Goal: Book appointment/travel/reservation

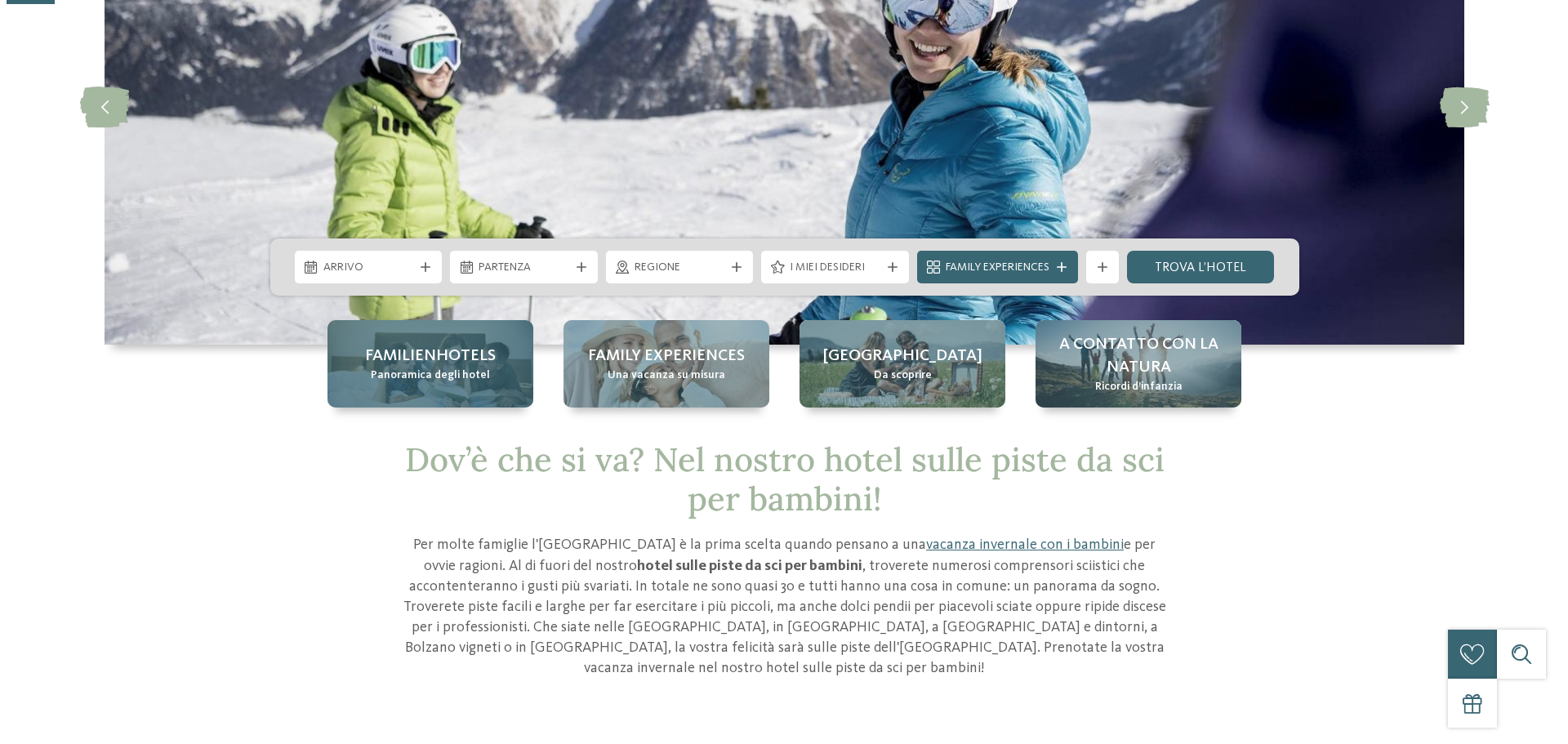
scroll to position [245, 0]
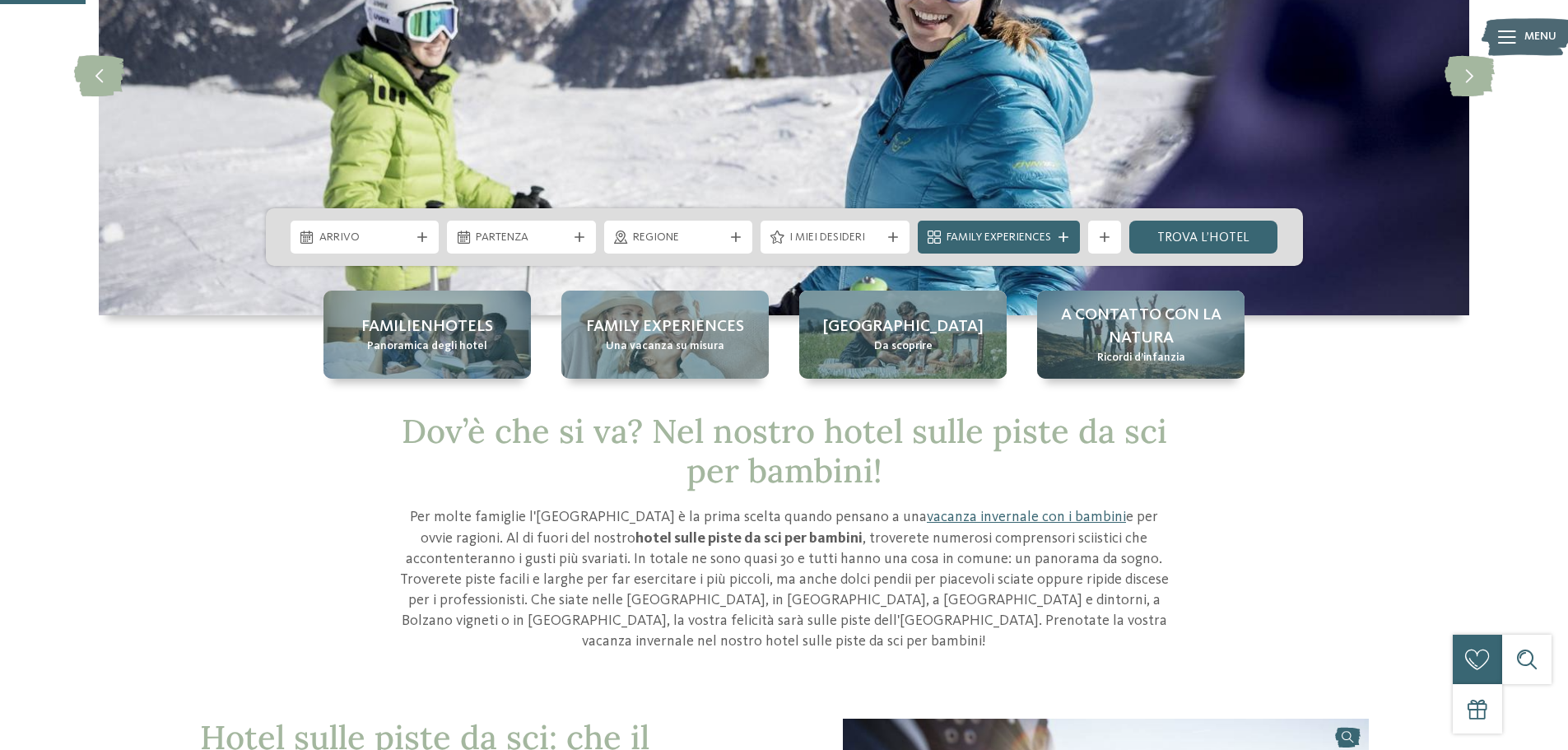
click at [404, 217] on div "Arrivo Partenza" at bounding box center [784, 237] width 1038 height 57
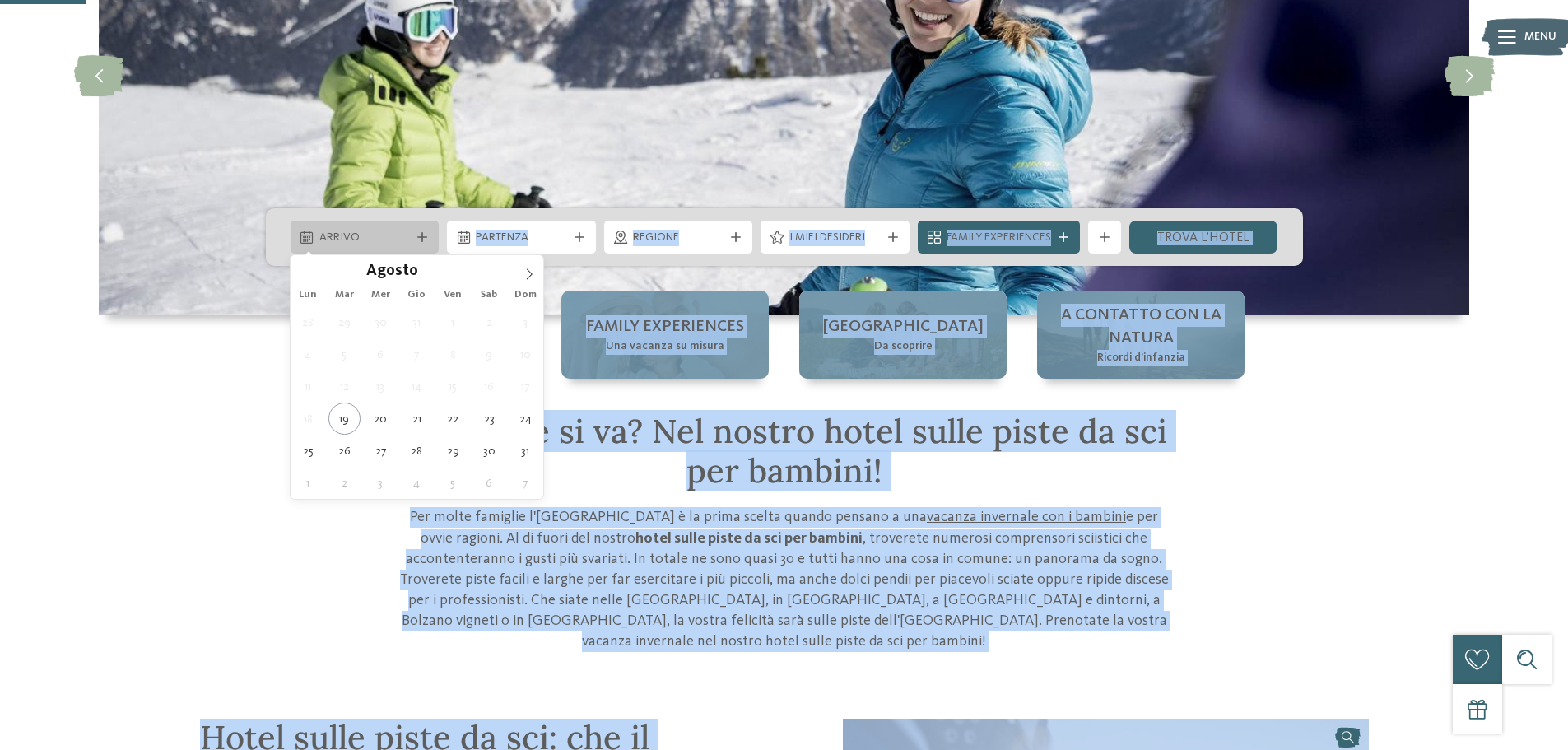
click at [418, 241] on div at bounding box center [422, 237] width 16 height 10
click at [532, 263] on span at bounding box center [530, 269] width 28 height 28
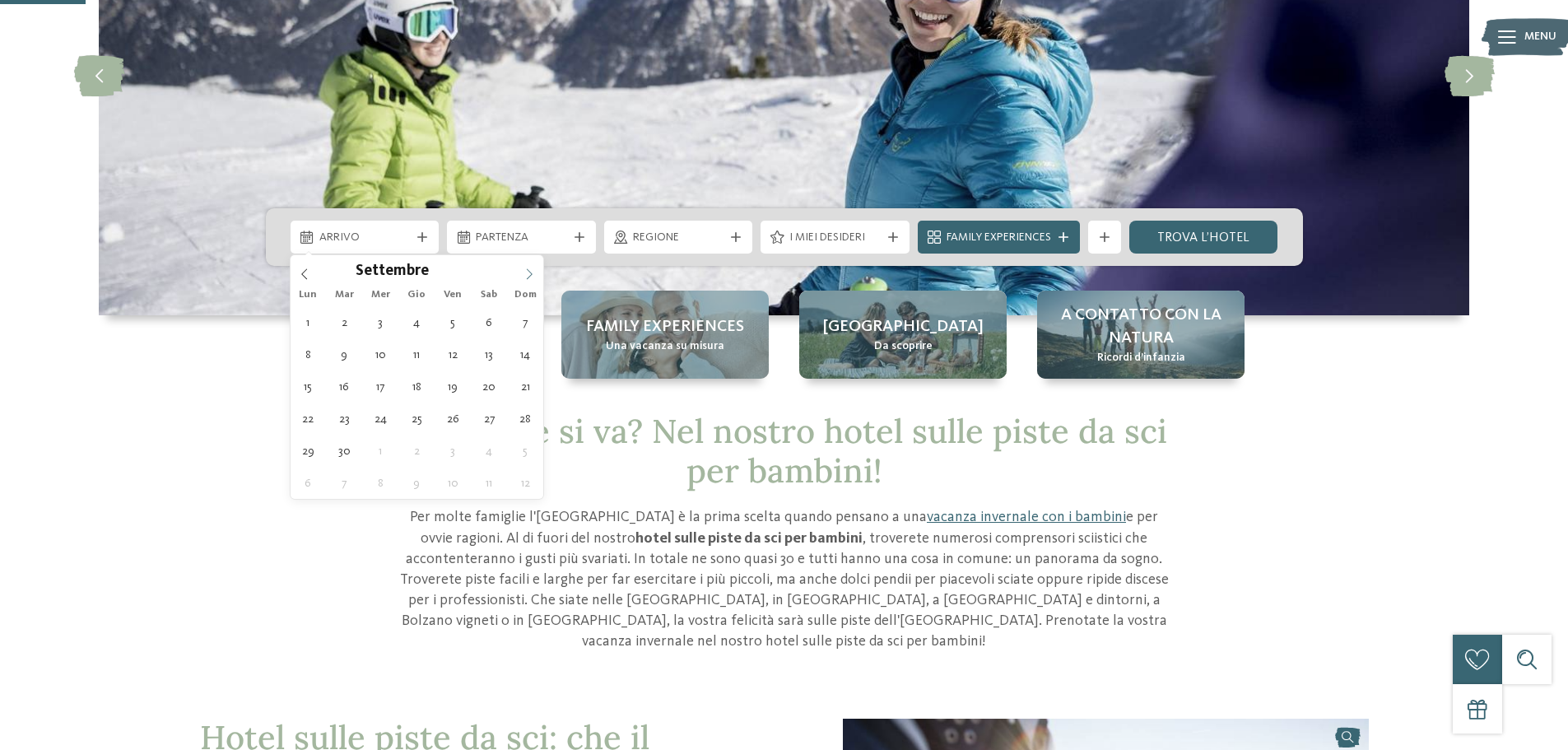
click at [532, 263] on span at bounding box center [530, 269] width 28 height 28
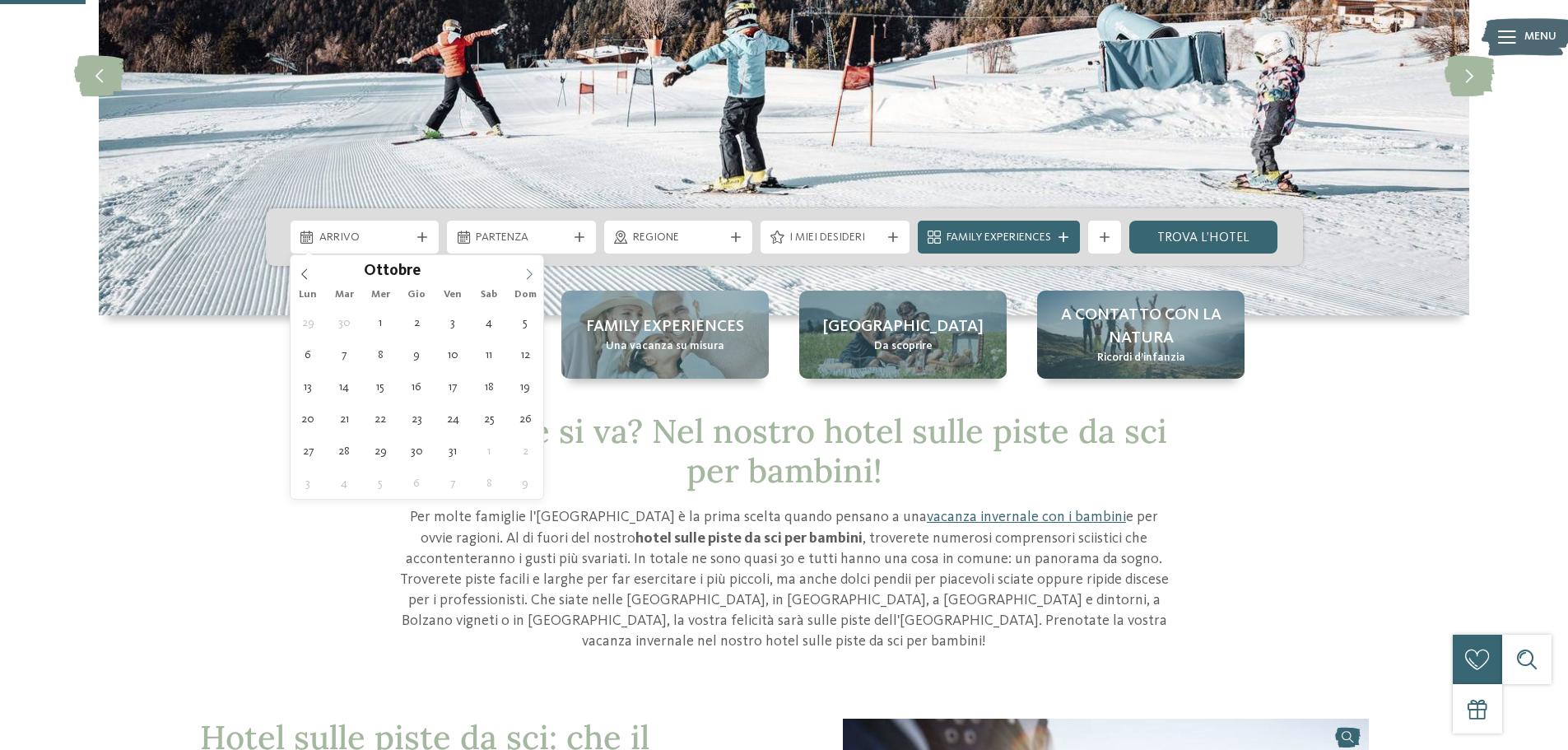
click at [532, 263] on span at bounding box center [530, 269] width 28 height 28
type input "****"
click at [532, 262] on span at bounding box center [530, 269] width 28 height 28
type div "08.01.2026"
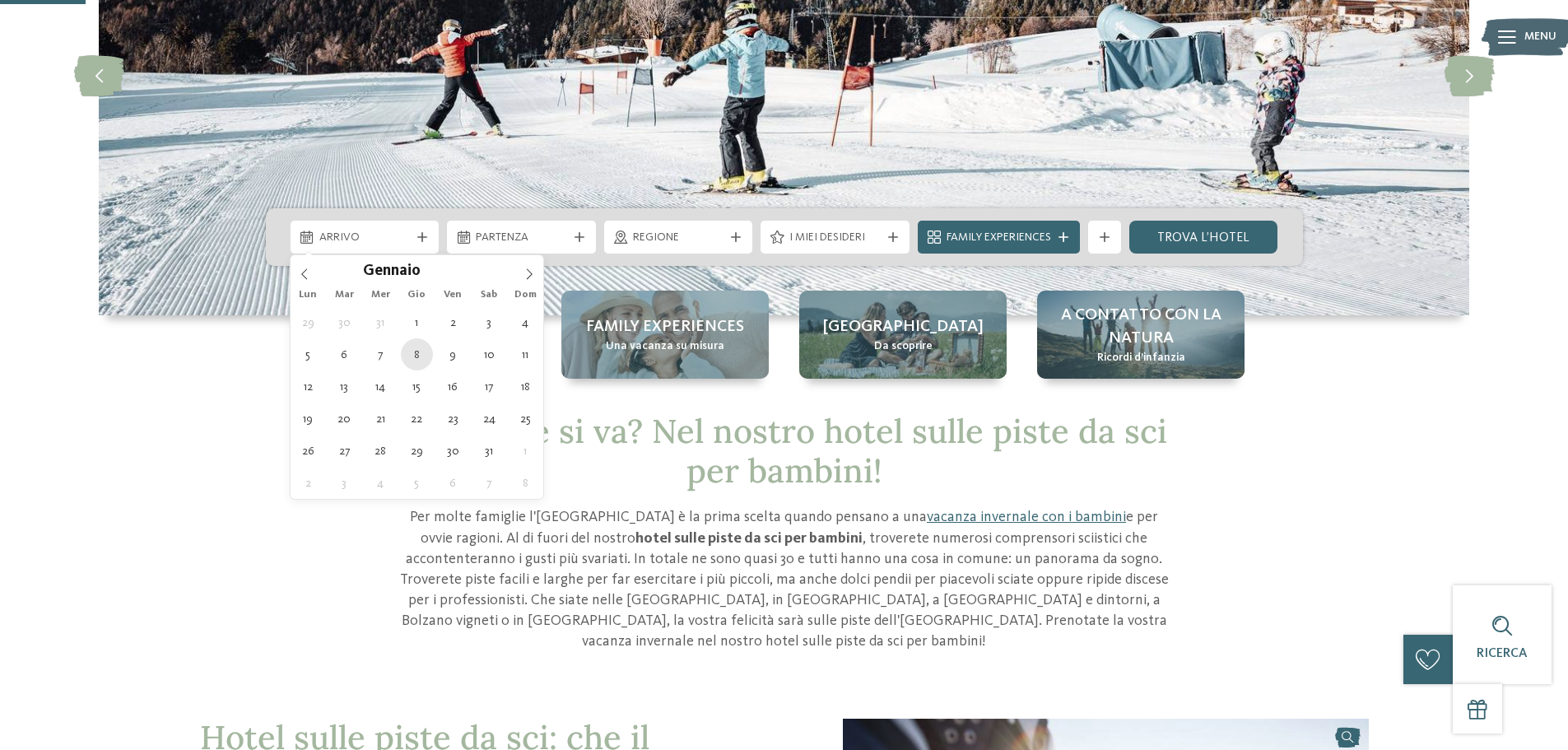
type input "****"
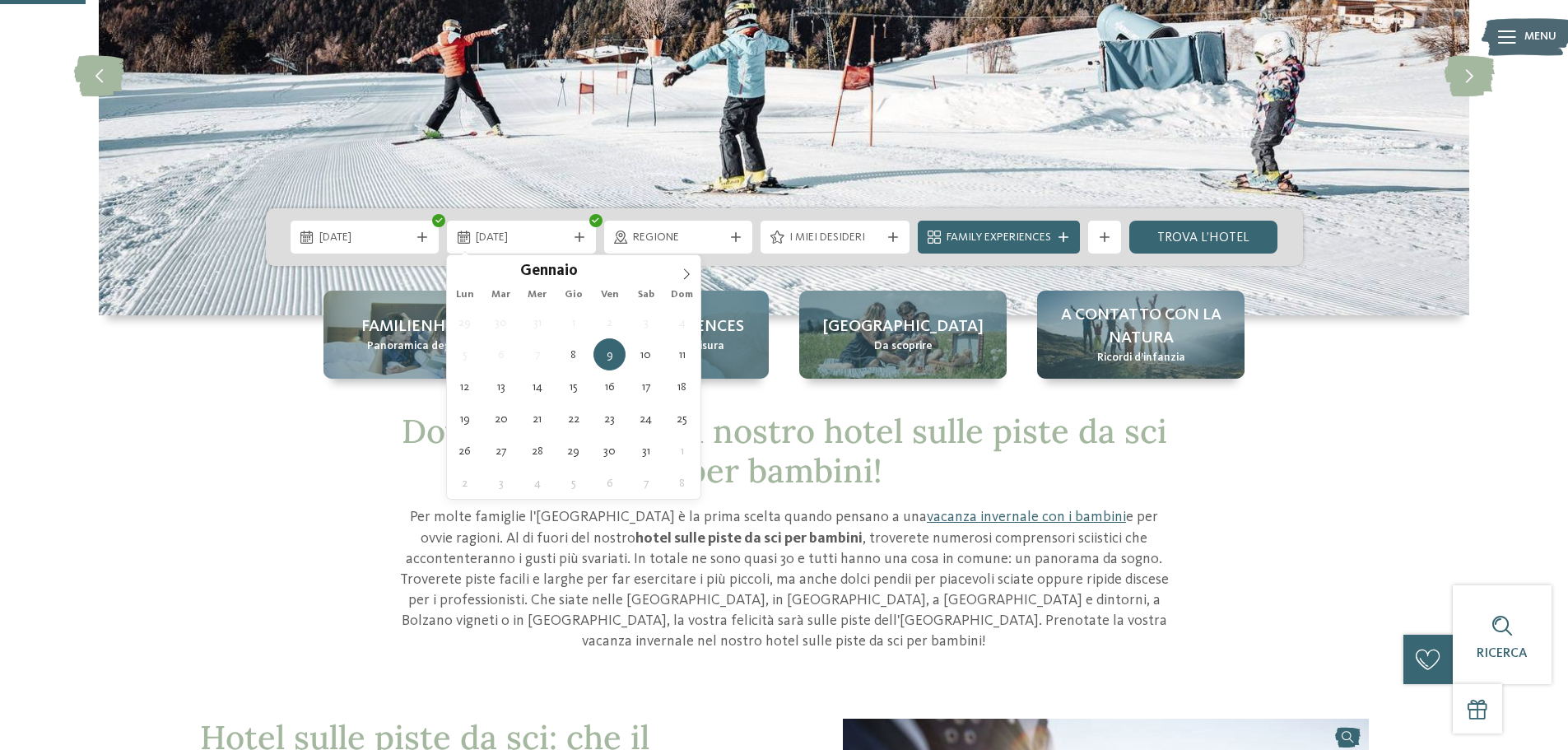
type div "11.01.2026"
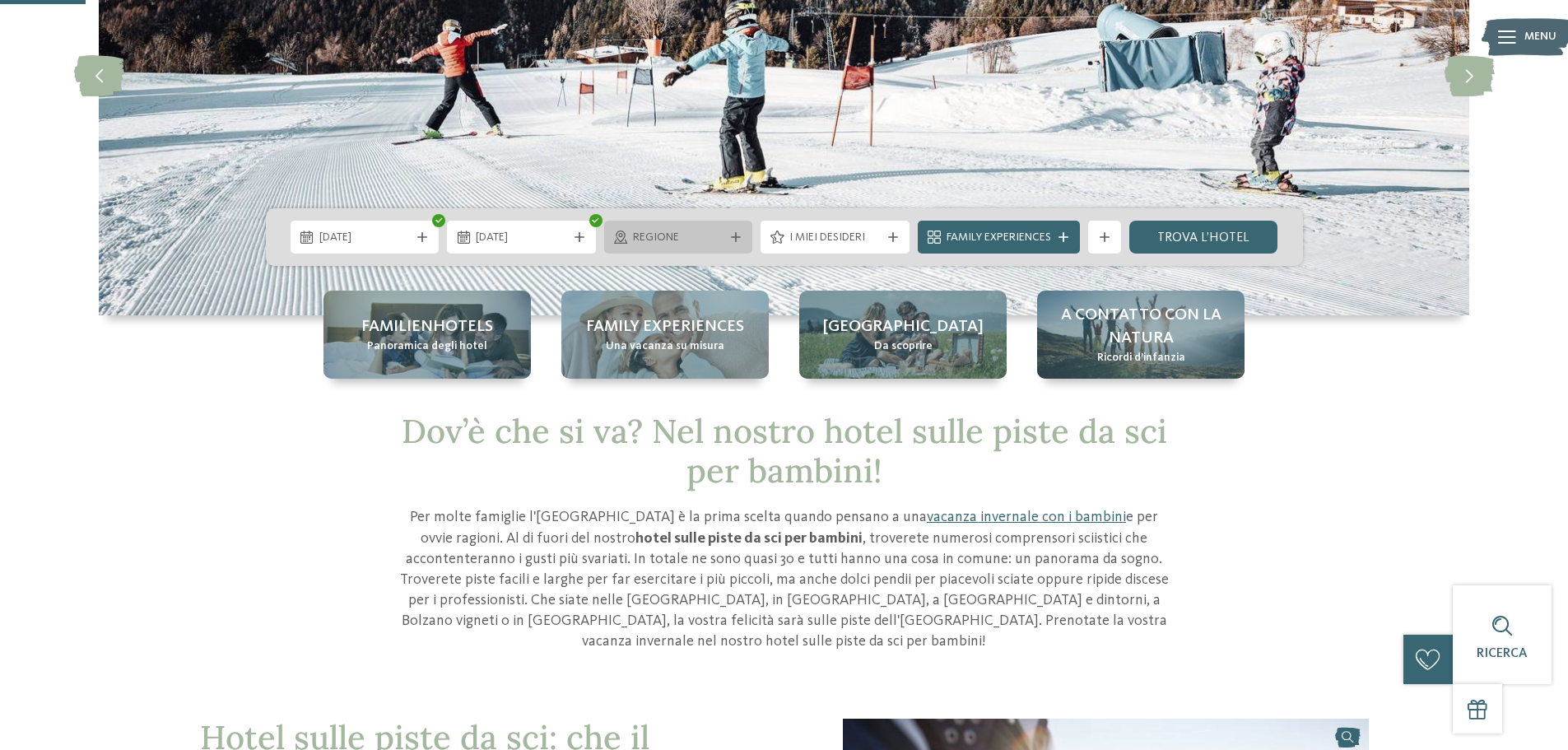
click at [684, 227] on div "Regione" at bounding box center [679, 238] width 149 height 33
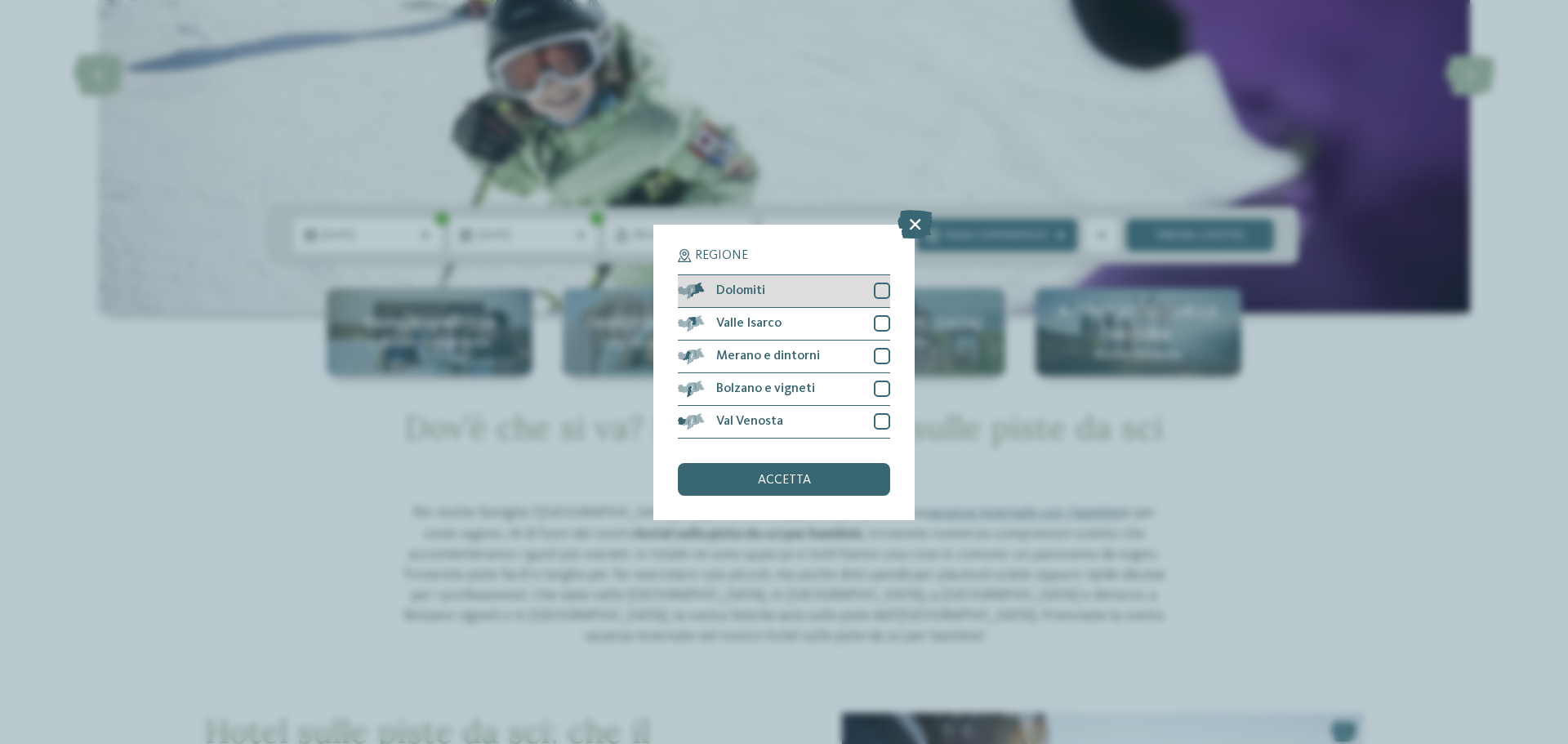
click at [886, 288] on div at bounding box center [882, 291] width 16 height 16
click at [803, 486] on span "accetta" at bounding box center [784, 480] width 53 height 13
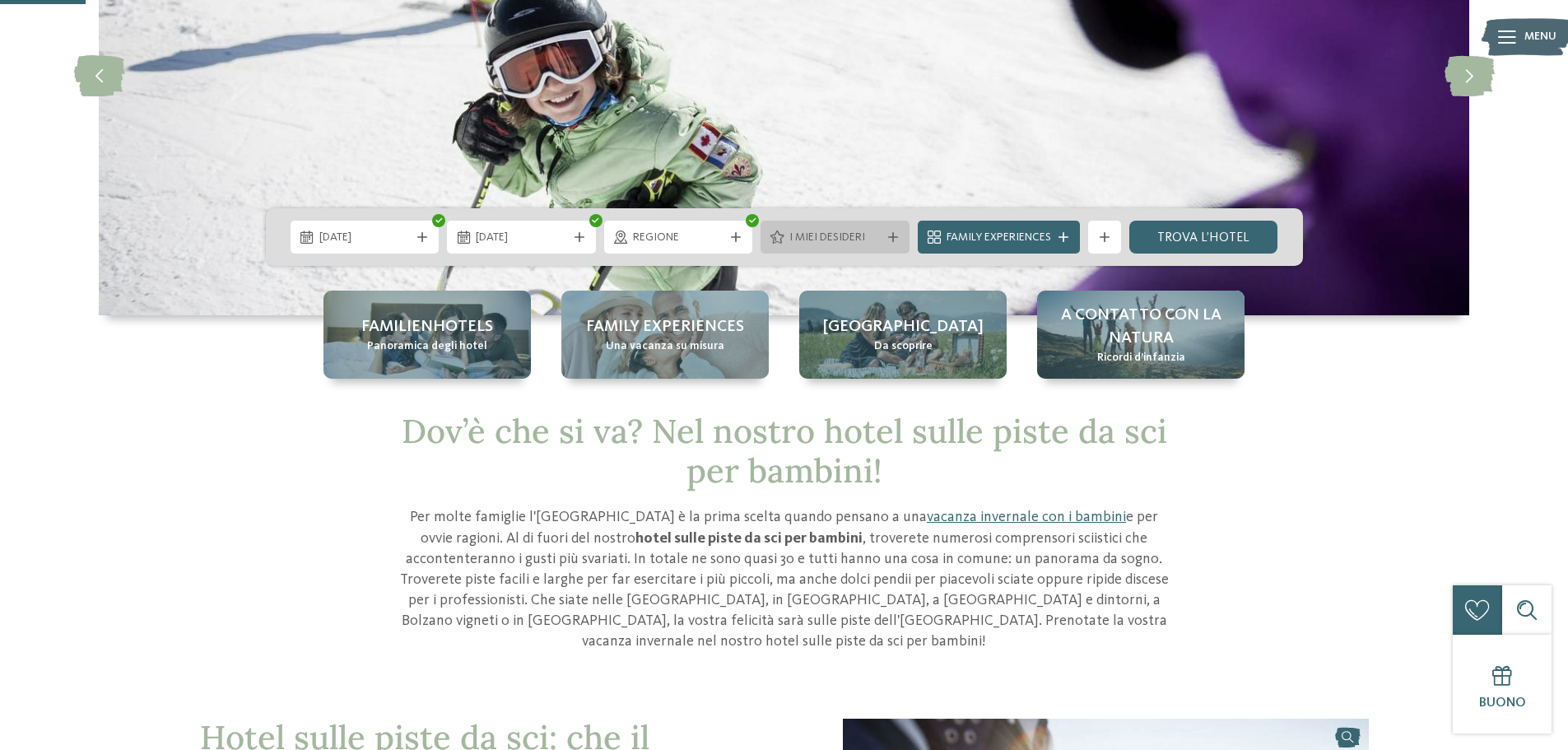
click at [821, 245] on span "I miei desideri" at bounding box center [835, 238] width 91 height 16
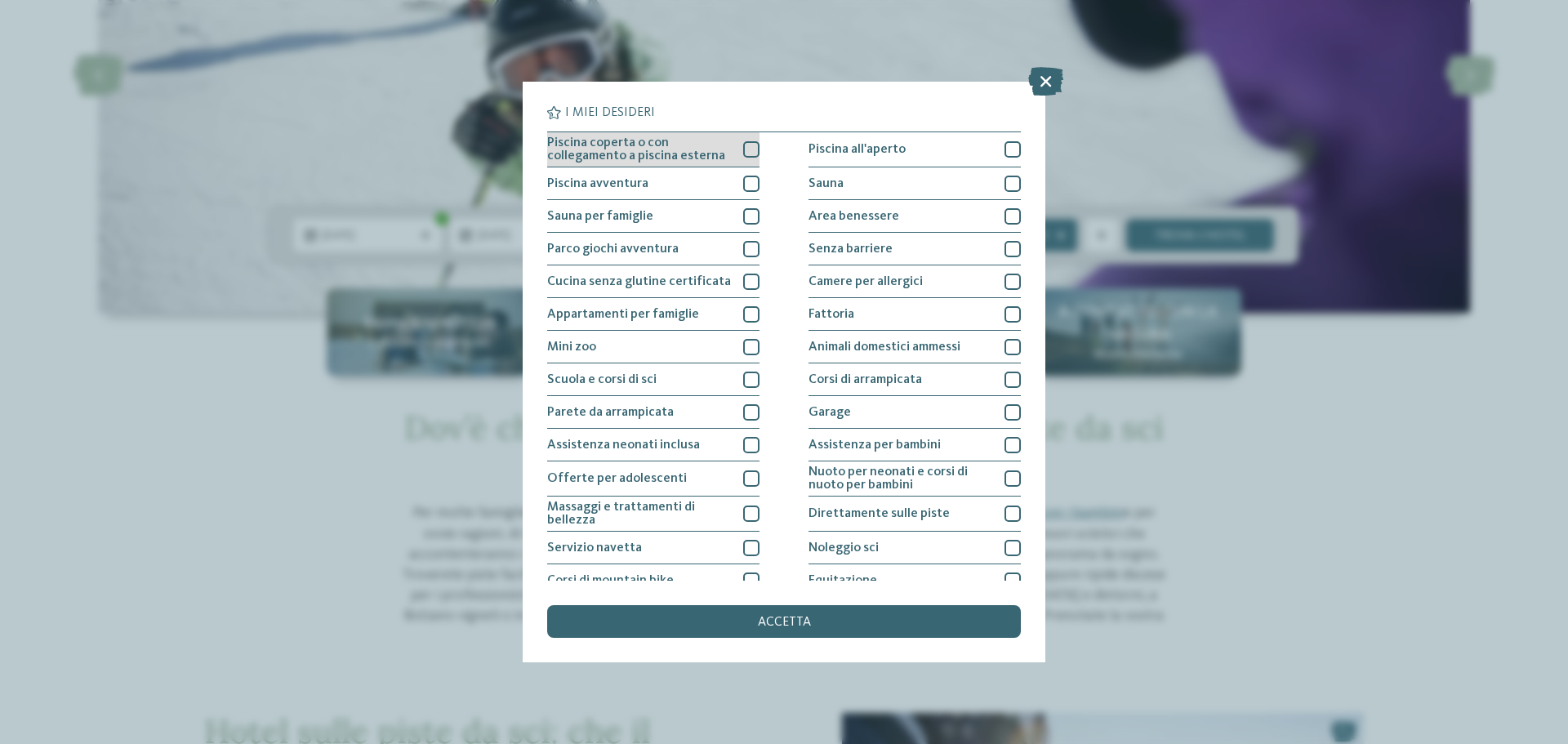
click at [754, 151] on div at bounding box center [751, 149] width 16 height 16
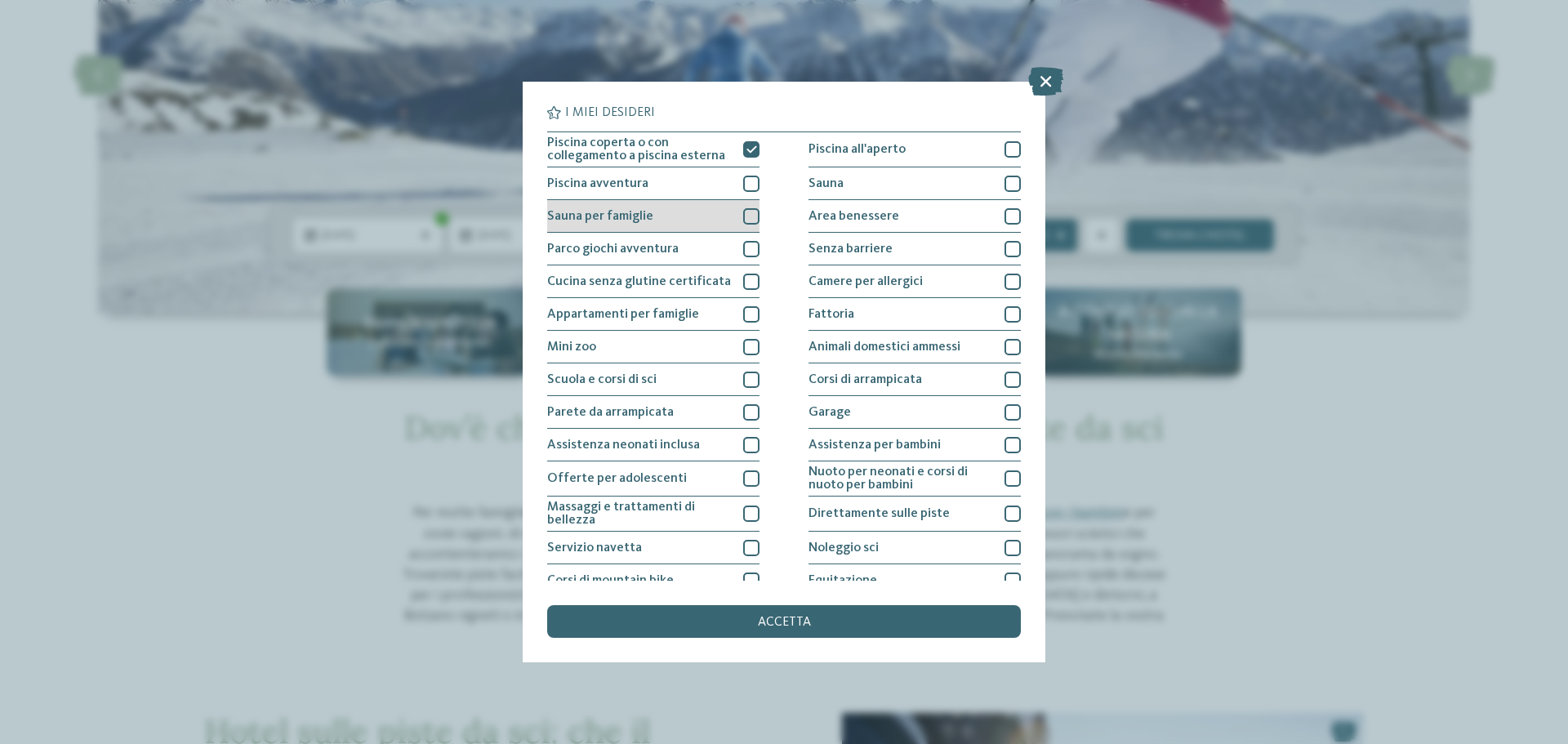
click at [747, 225] on div "Sauna per famiglie" at bounding box center [653, 217] width 212 height 33
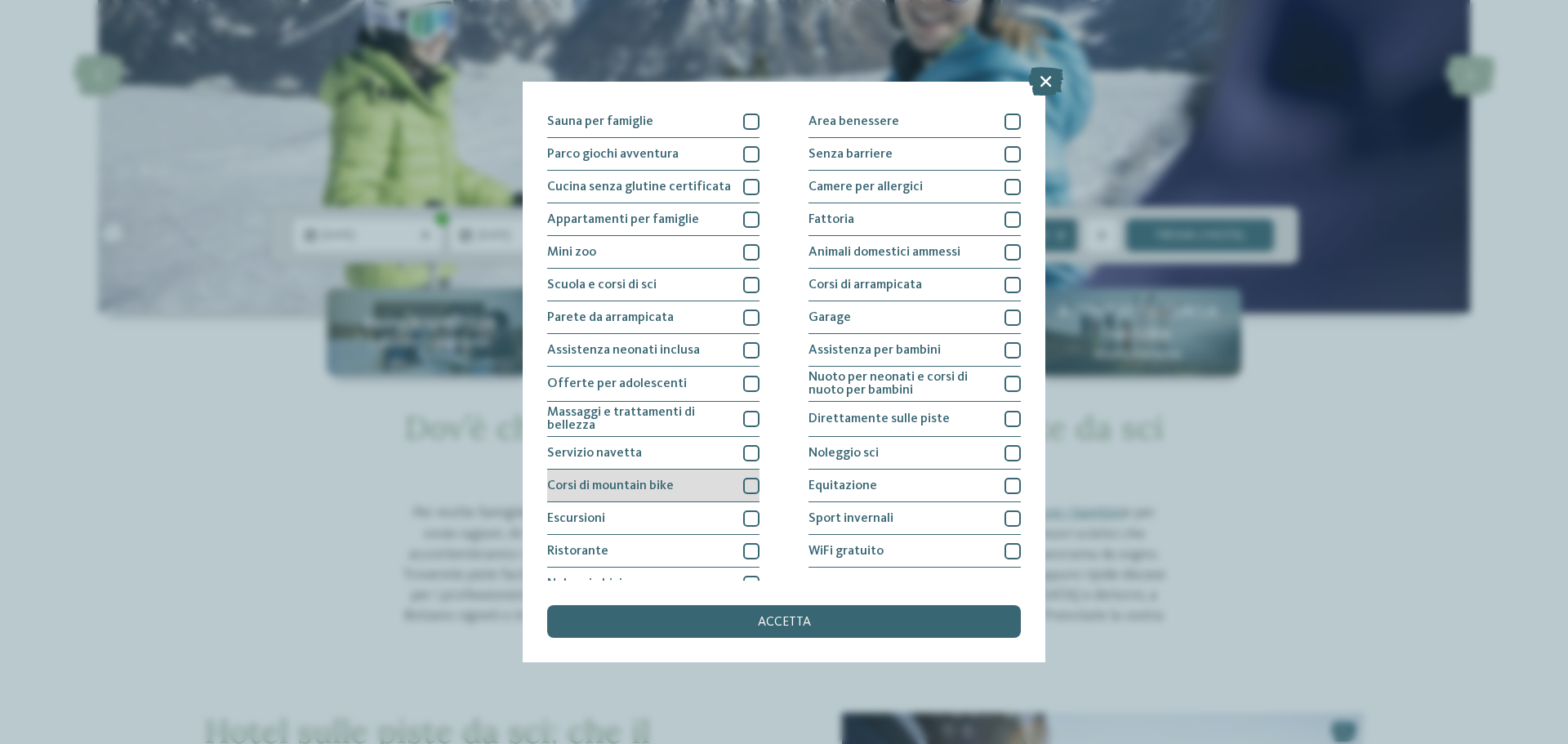
scroll to position [114, 0]
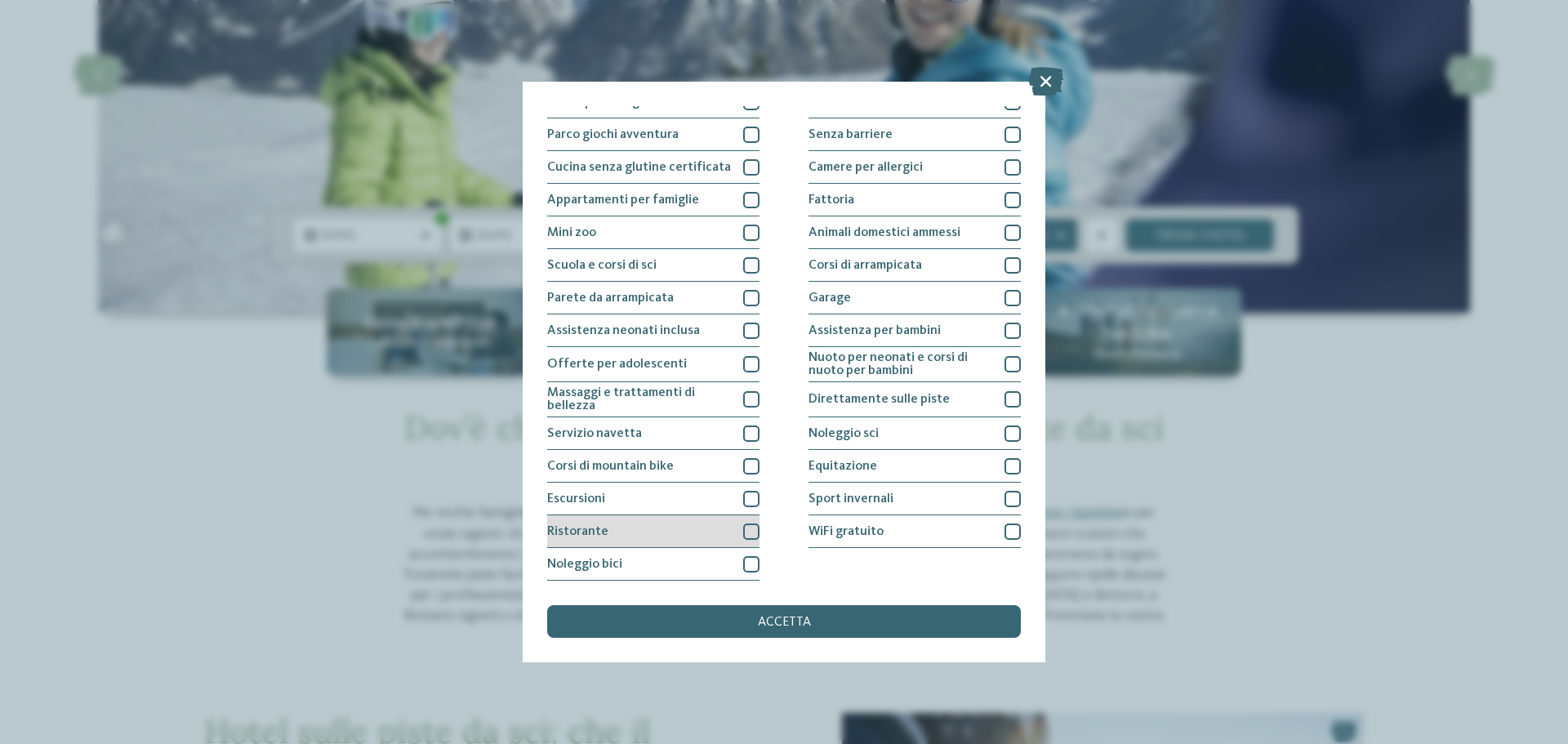
click at [751, 528] on div at bounding box center [751, 532] width 16 height 16
click at [1006, 501] on div at bounding box center [1012, 499] width 16 height 16
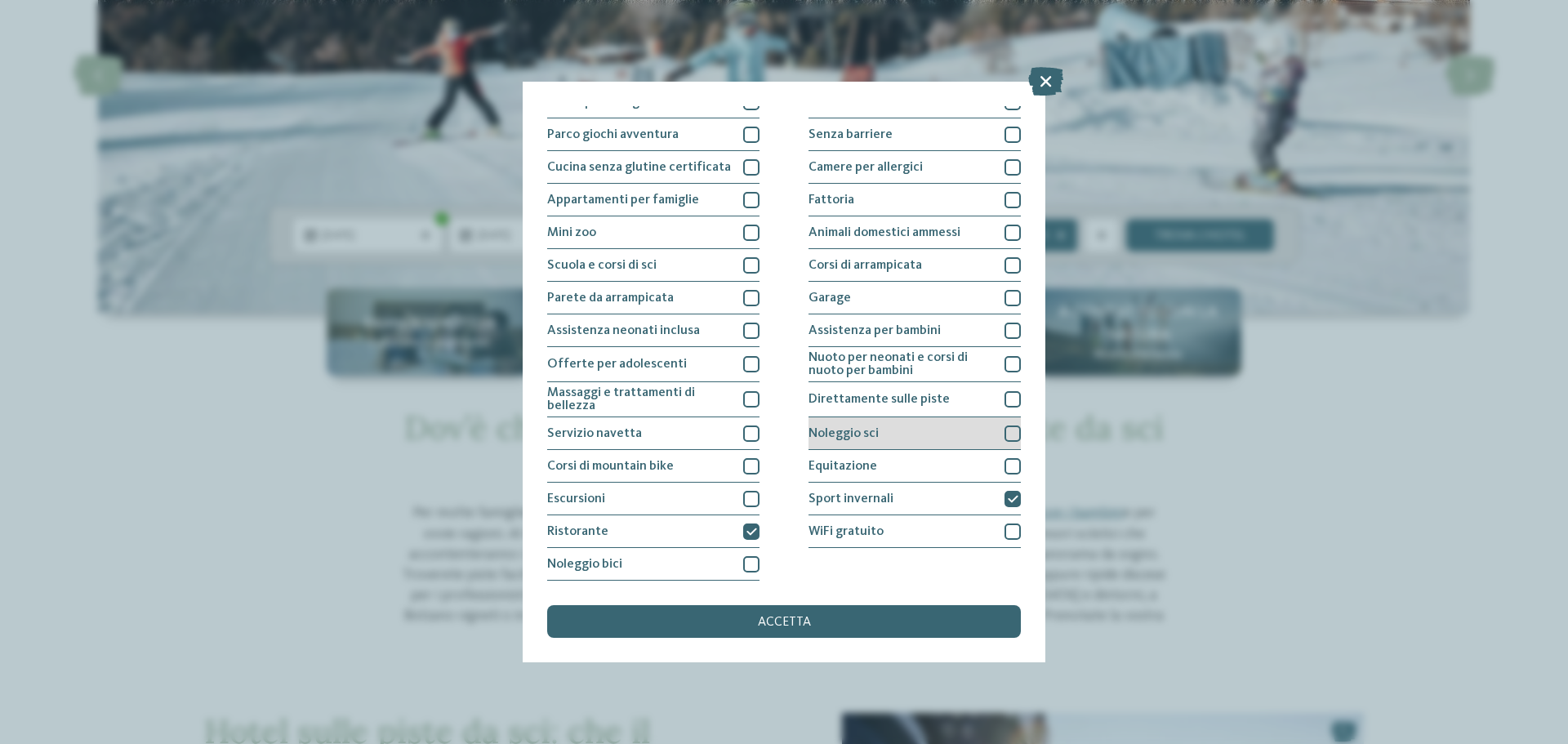
click at [1005, 433] on div at bounding box center [1012, 433] width 16 height 16
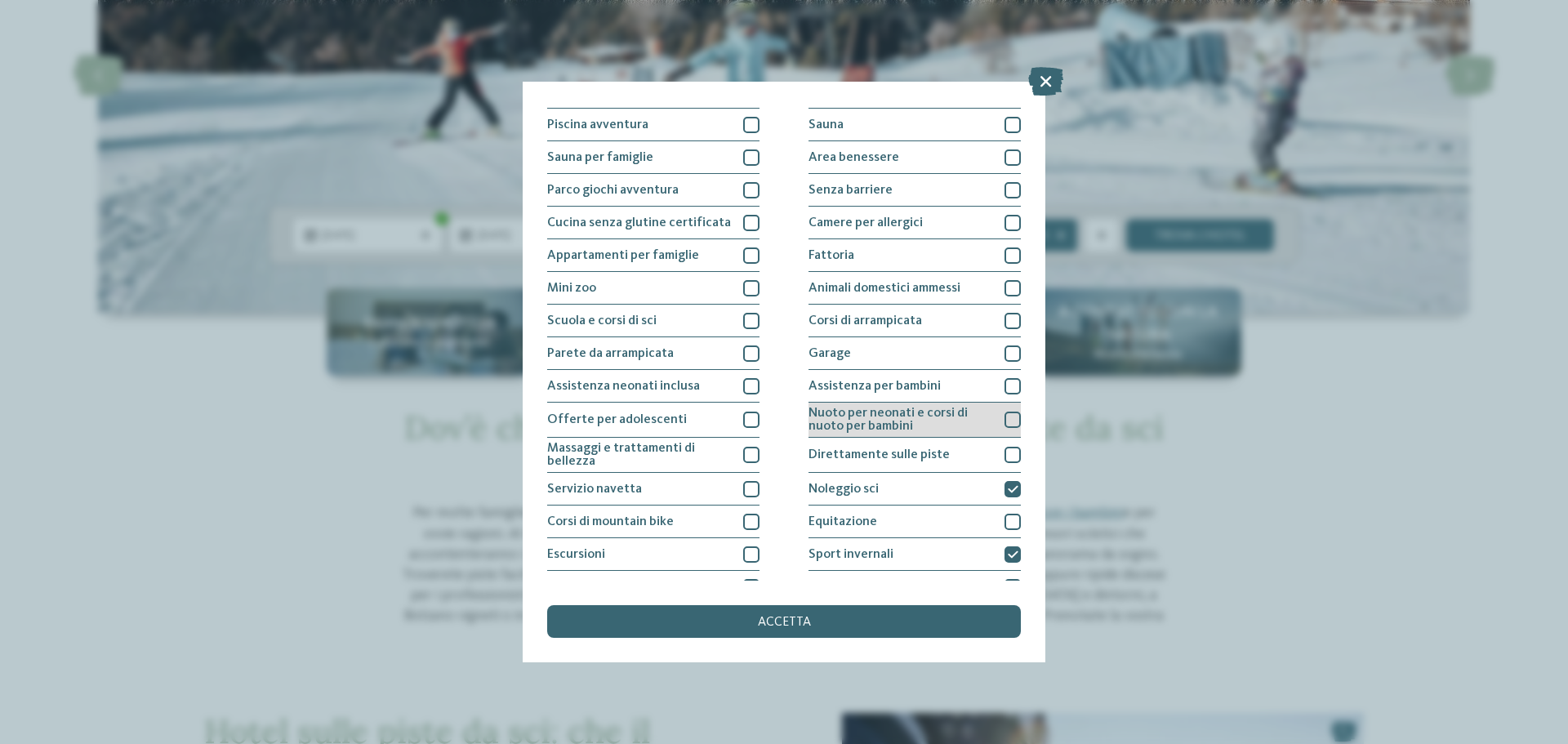
scroll to position [33, 0]
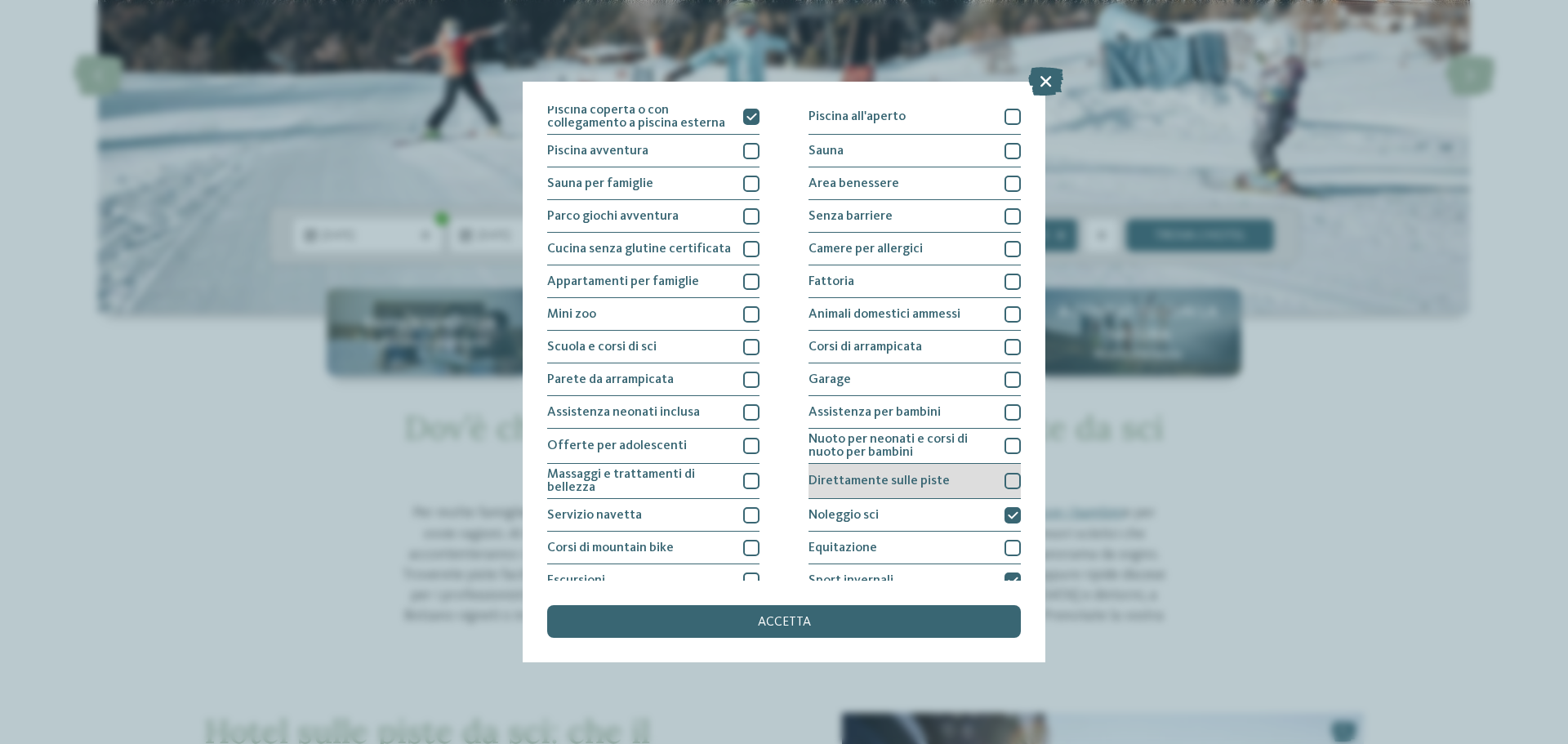
click at [1005, 476] on div at bounding box center [1012, 481] width 16 height 16
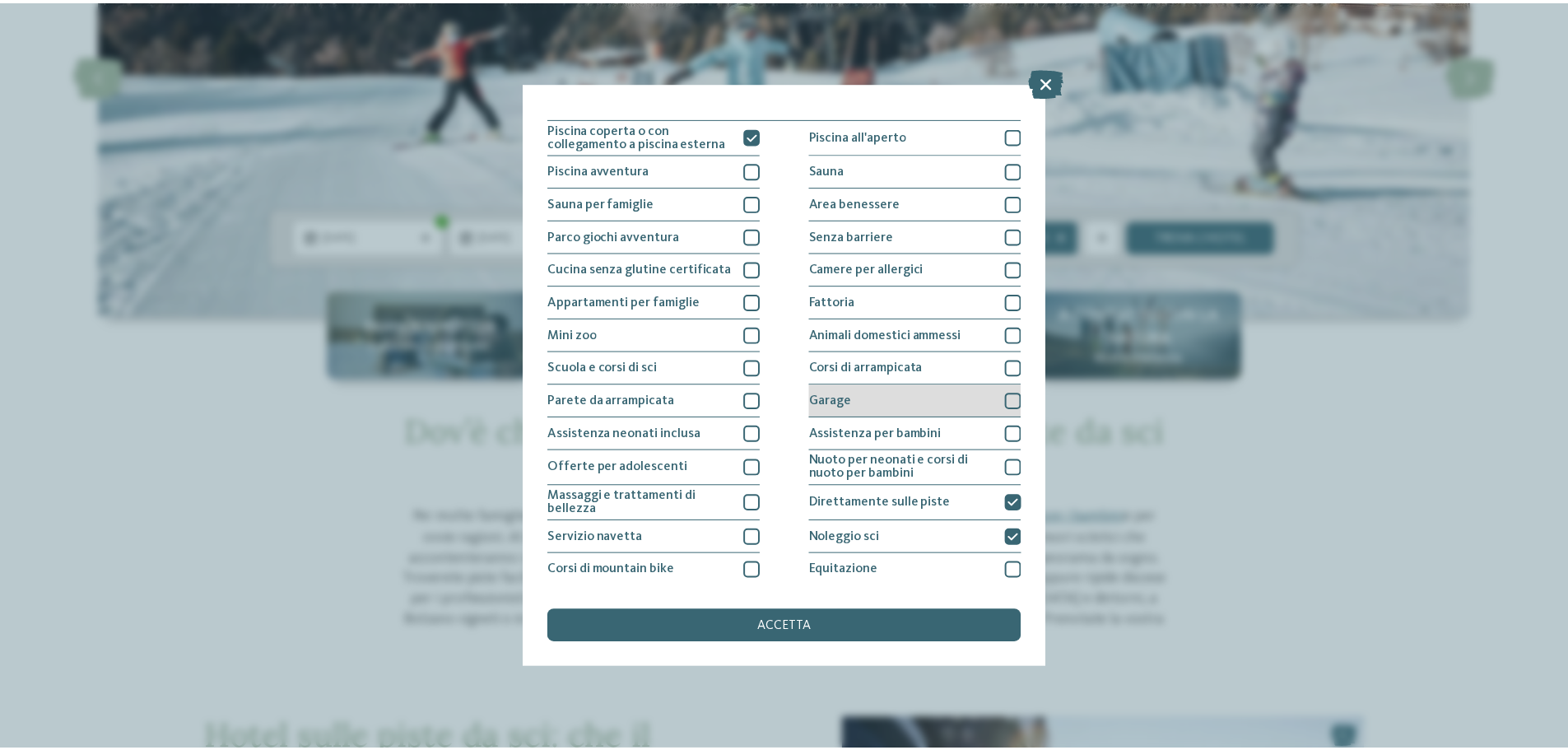
scroll to position [0, 0]
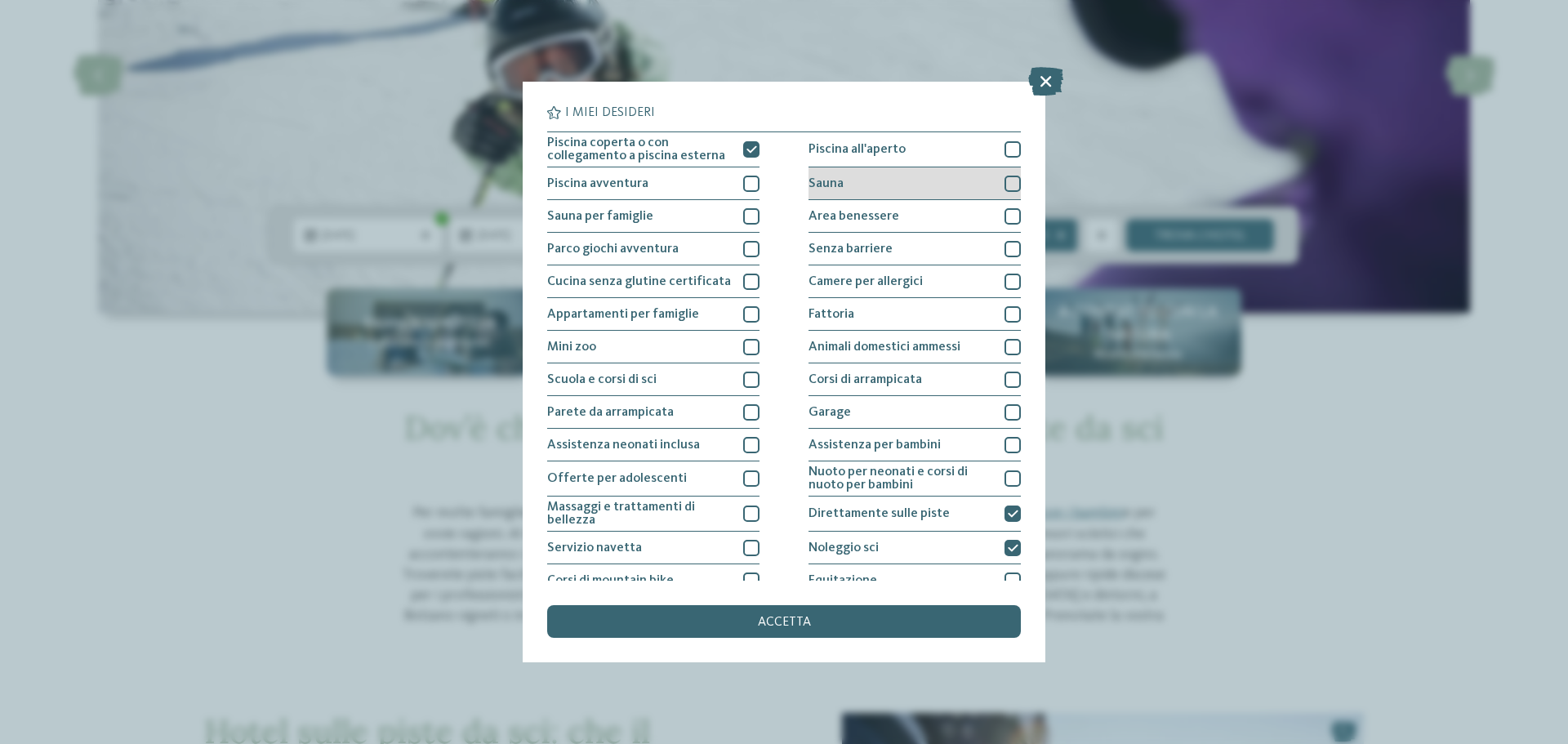
click at [1005, 187] on div at bounding box center [1012, 183] width 16 height 16
click at [1006, 218] on div at bounding box center [1012, 216] width 16 height 16
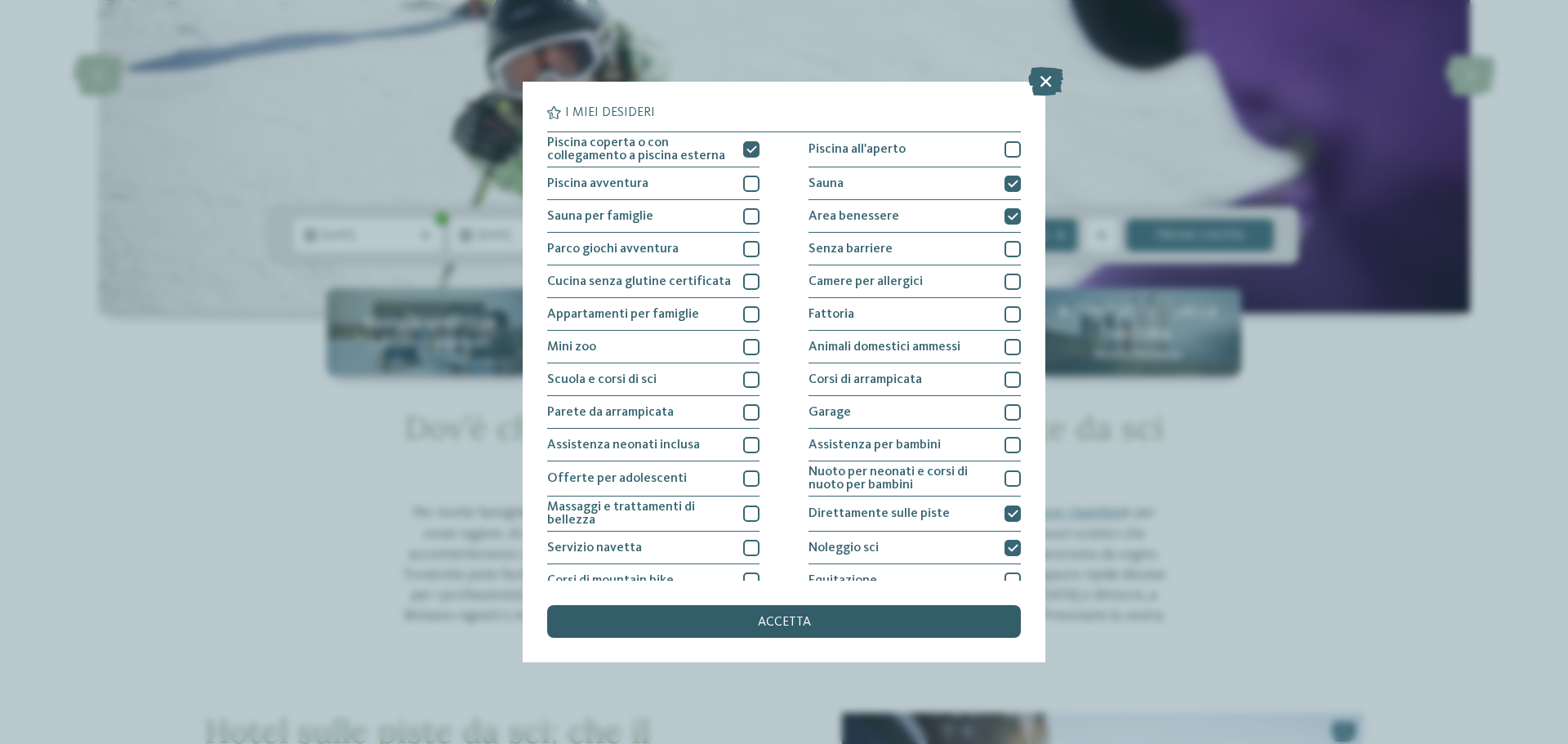
click at [870, 622] on div "accetta" at bounding box center [784, 622] width 474 height 33
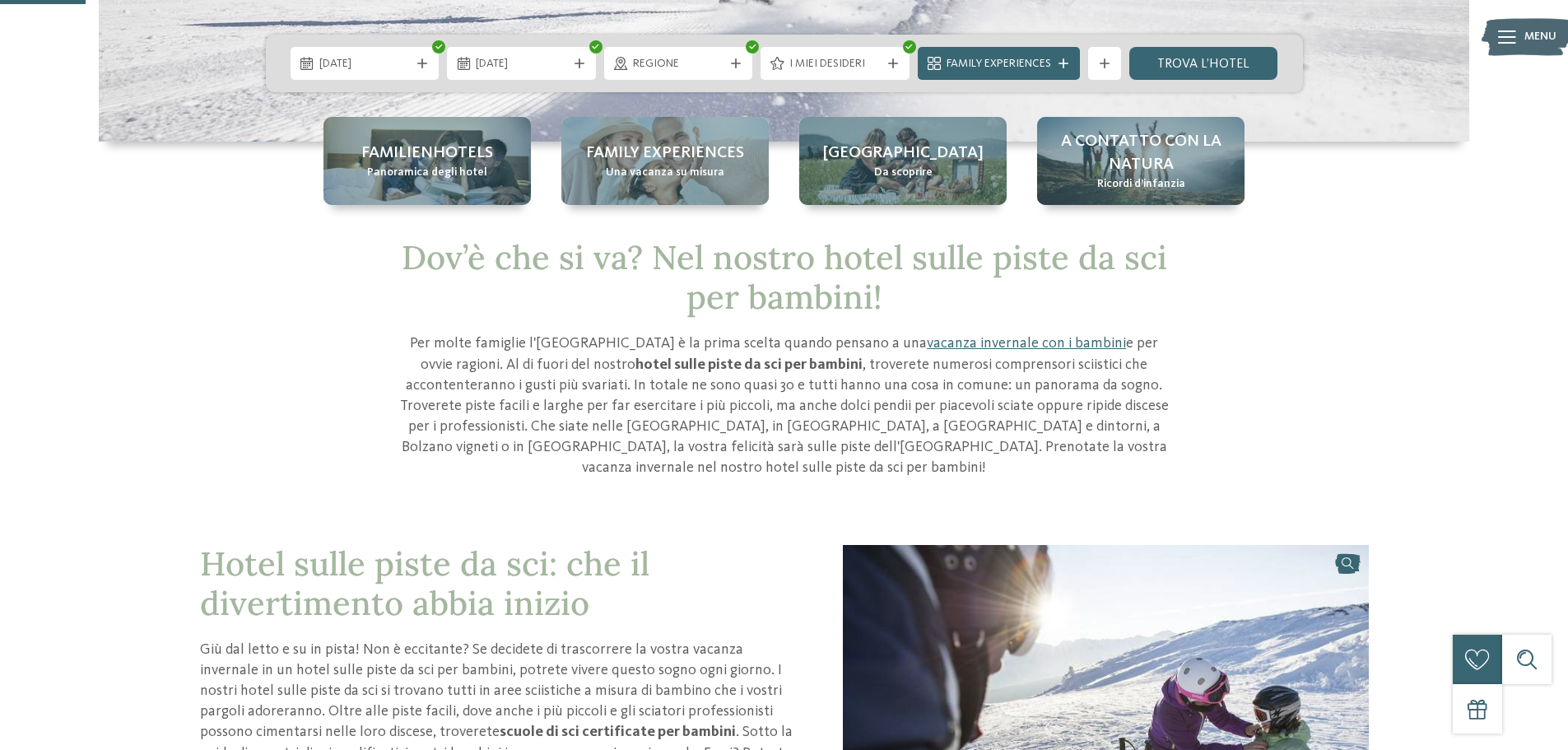
scroll to position [247, 0]
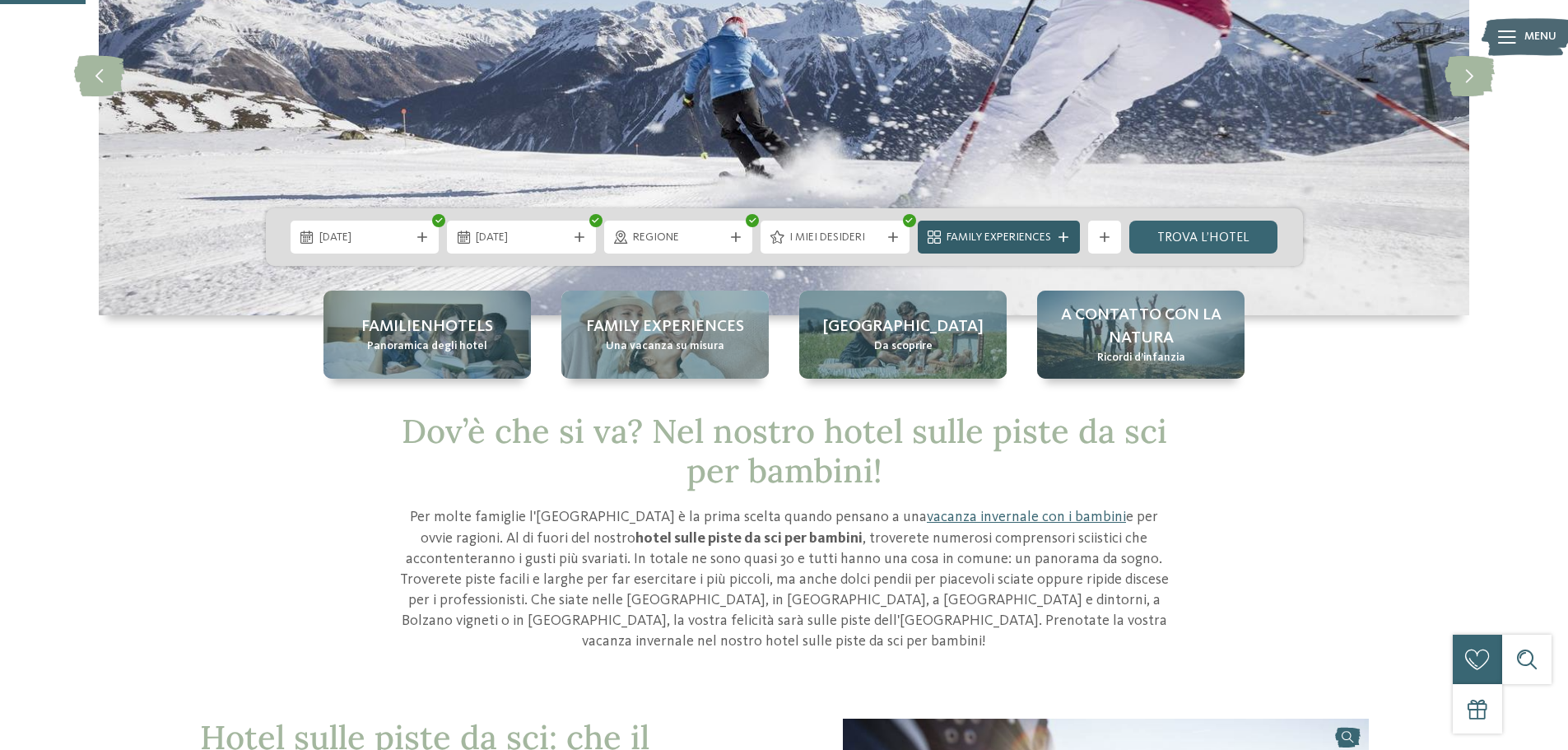
click at [951, 236] on span "Family Experiences" at bounding box center [999, 238] width 105 height 16
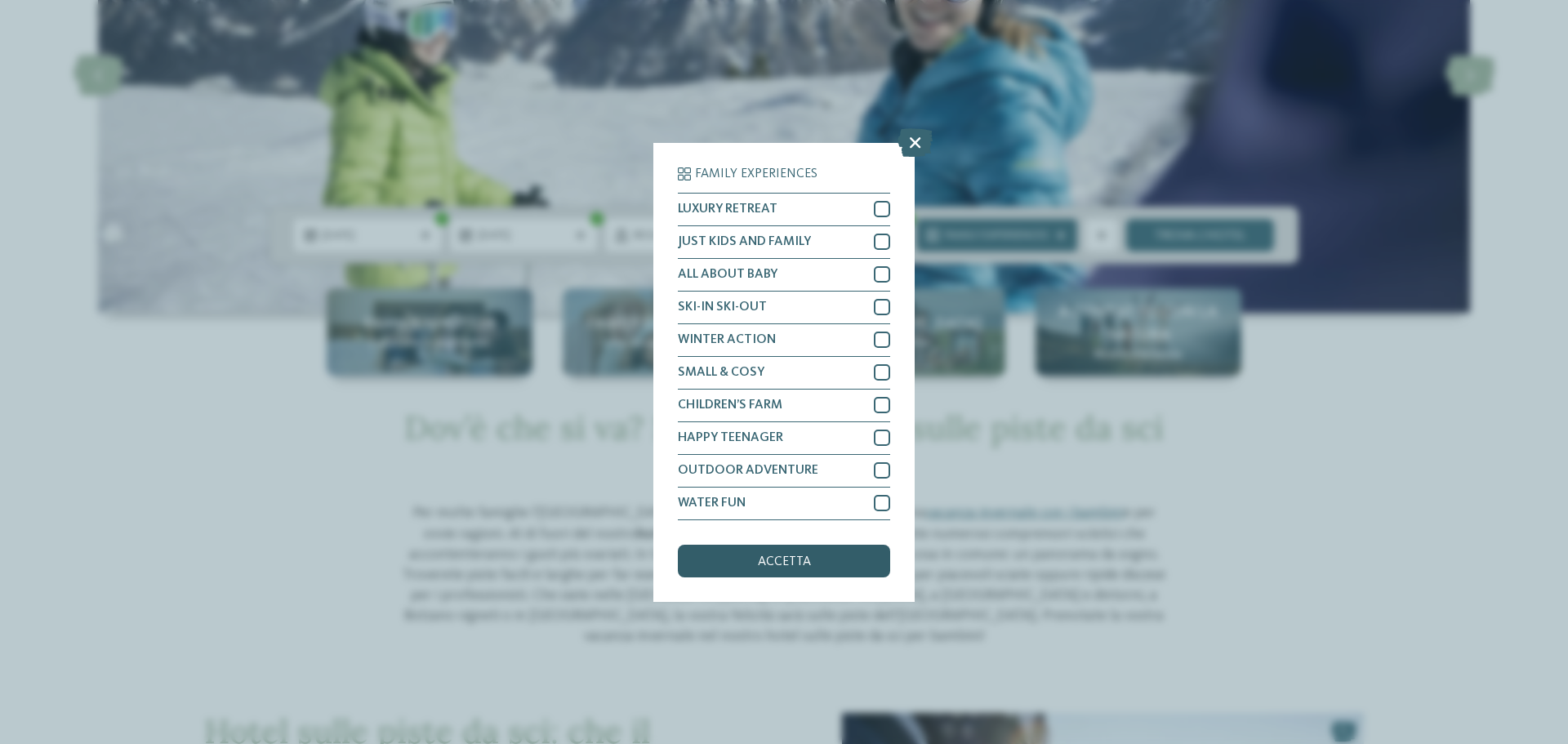
click at [849, 560] on div "accetta" at bounding box center [784, 561] width 212 height 33
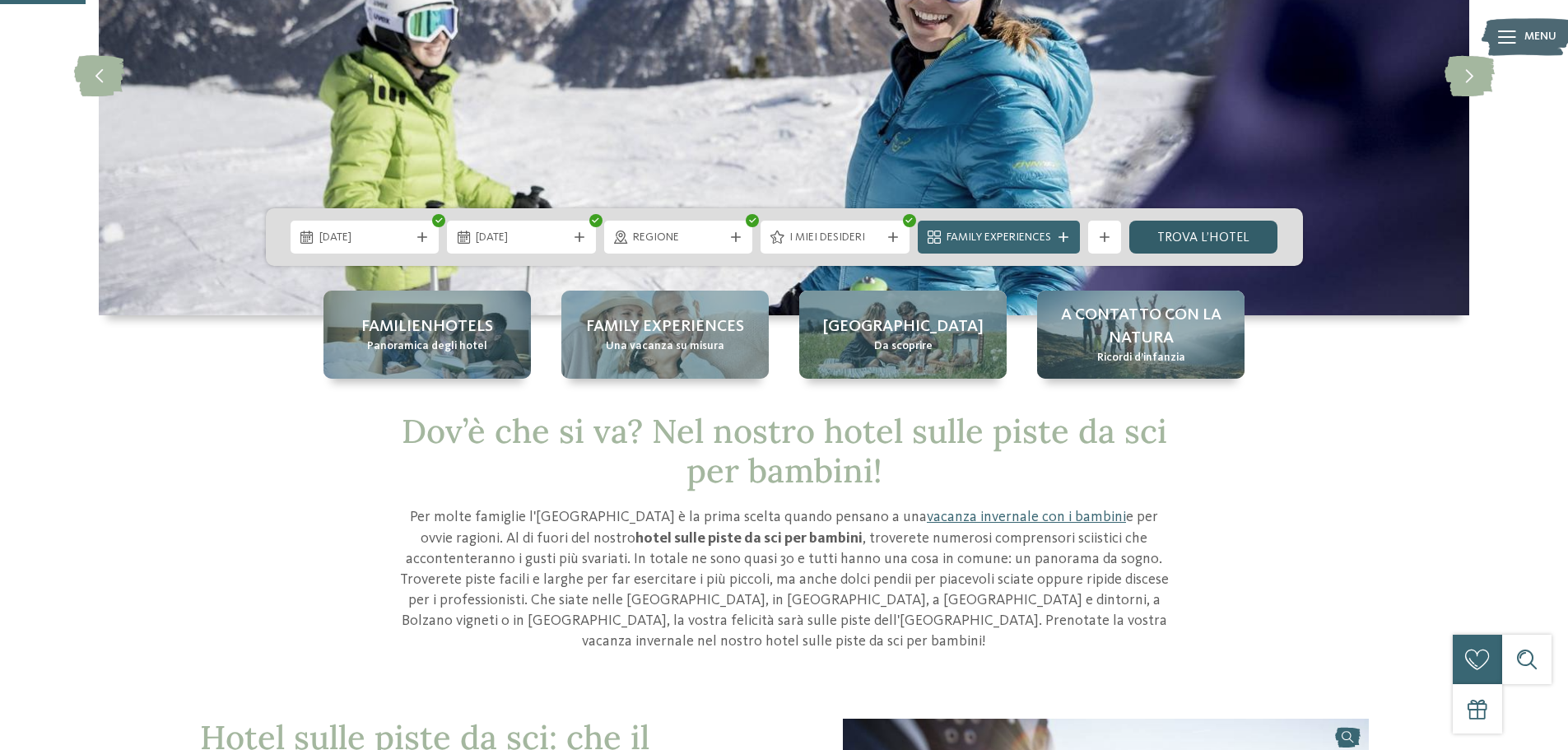
click at [1155, 234] on link "trova l’hotel" at bounding box center [1204, 238] width 149 height 33
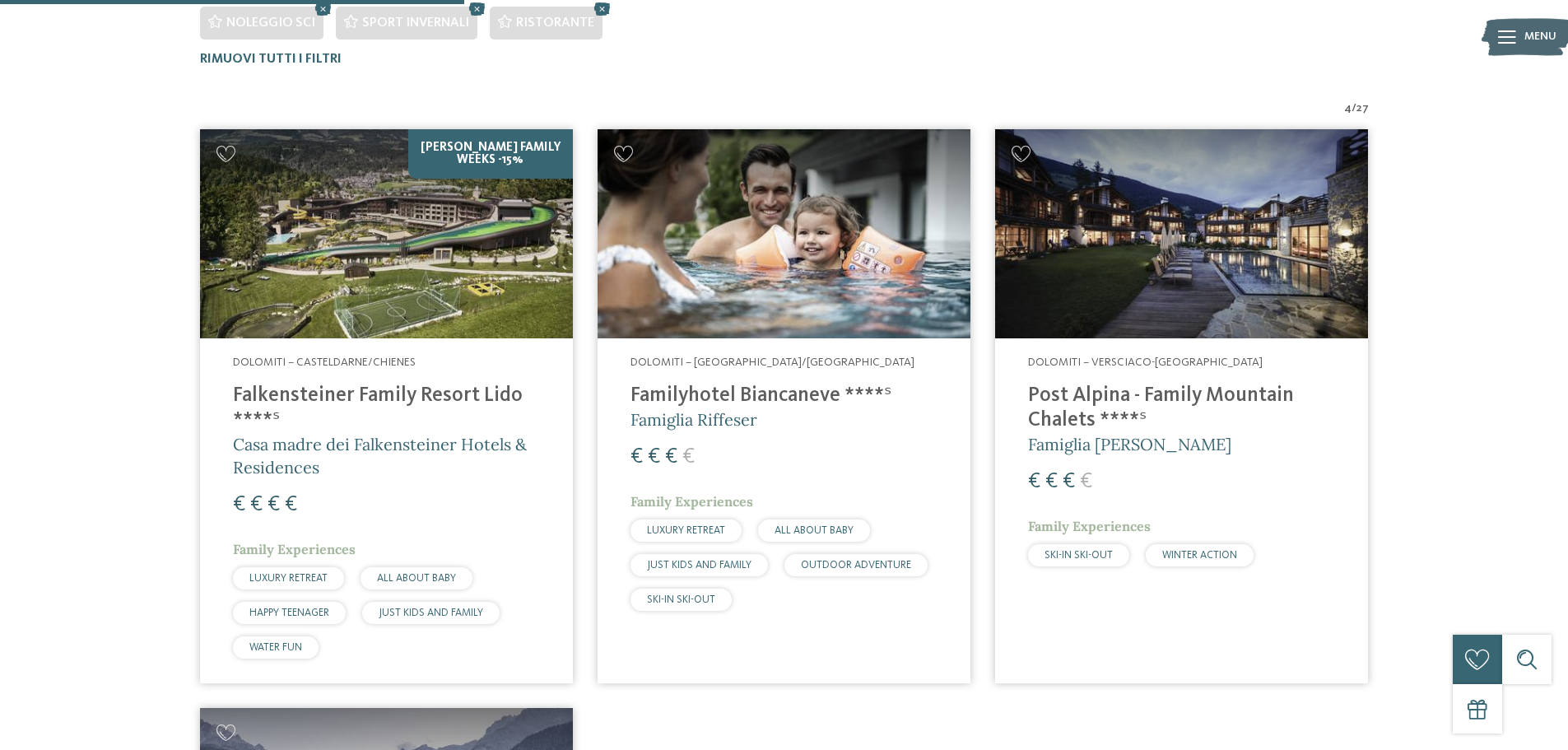
scroll to position [581, 0]
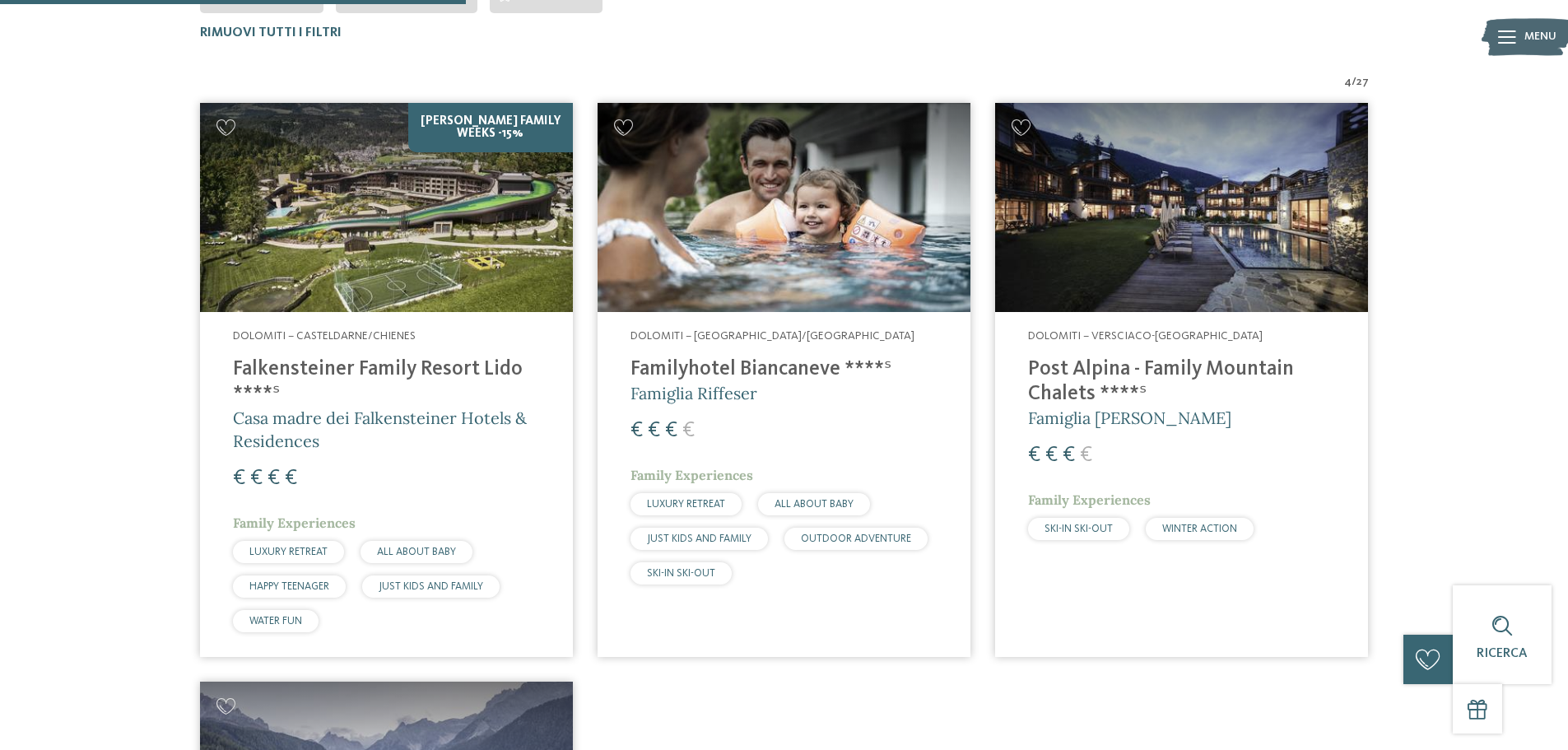
click at [1147, 263] on img at bounding box center [1181, 208] width 373 height 210
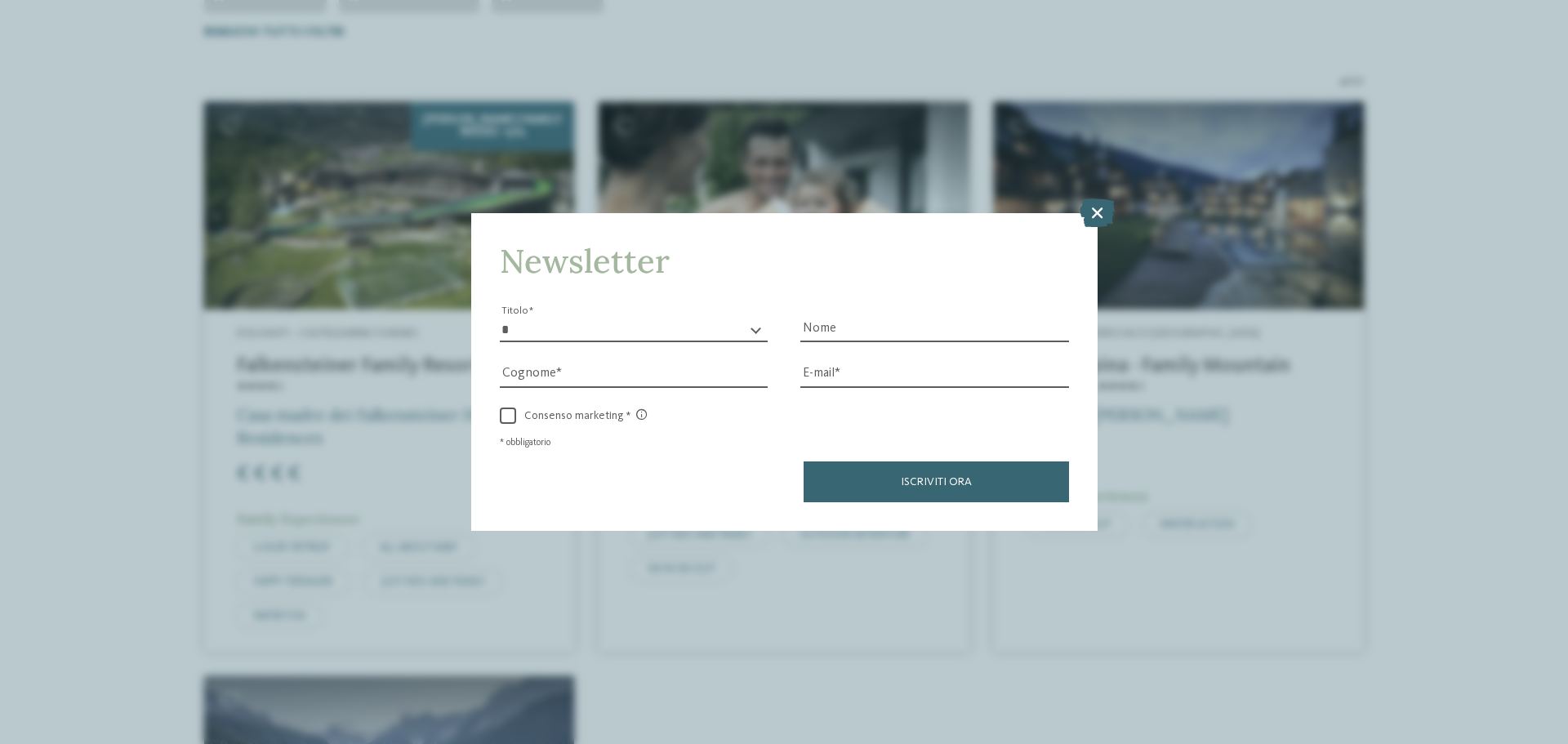
click at [1079, 219] on icon at bounding box center [1097, 212] width 35 height 28
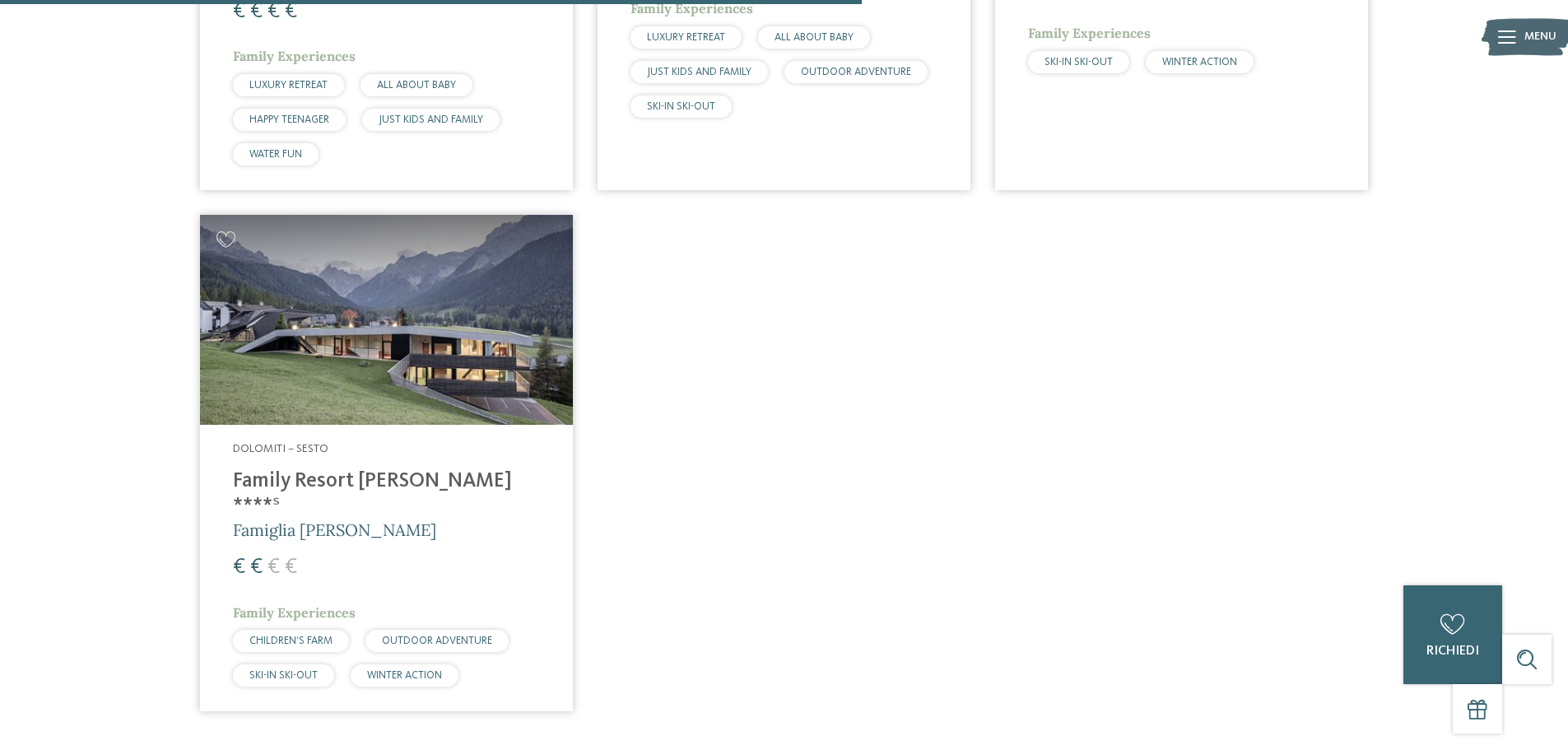
scroll to position [1075, 0]
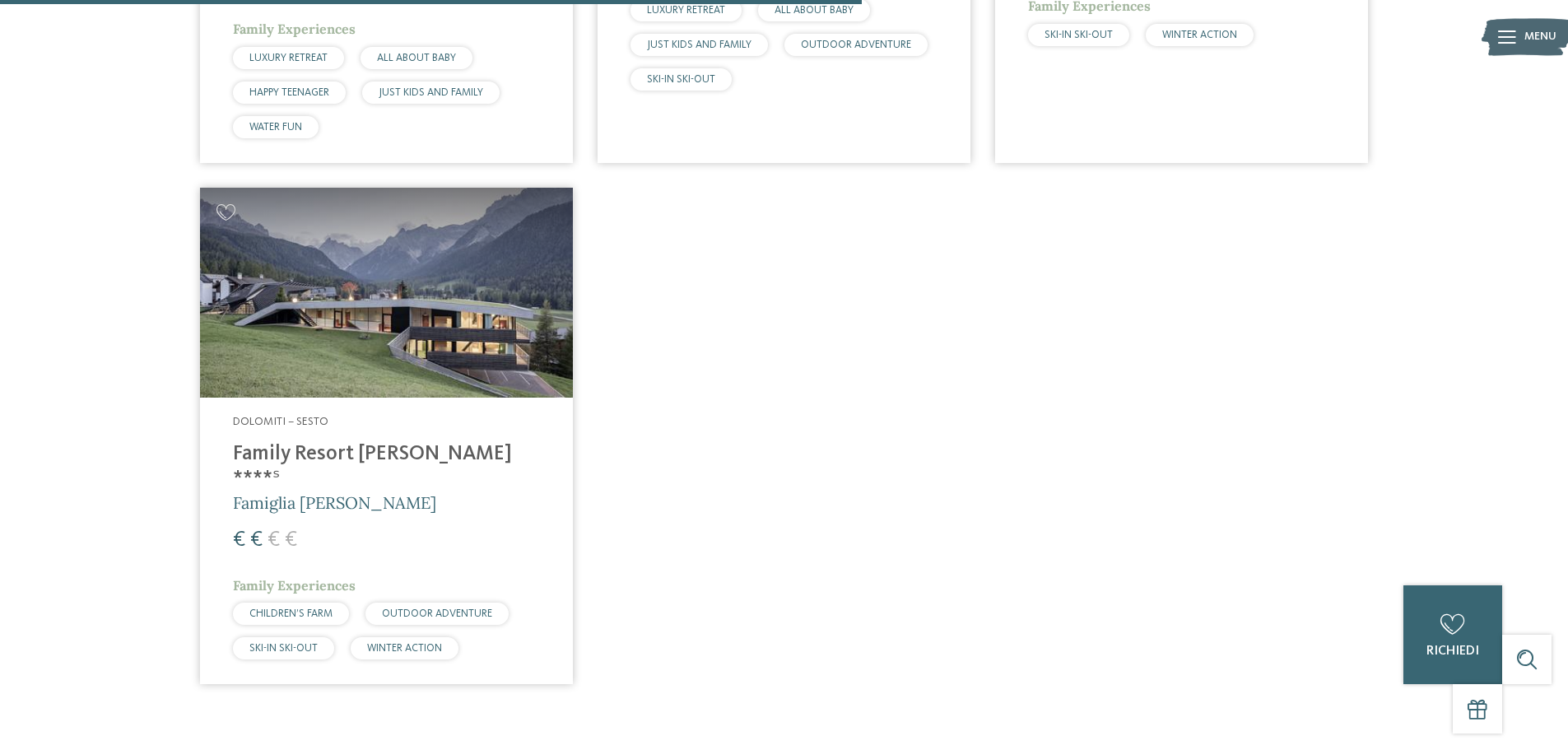
click at [345, 451] on h4 "Family Resort Rainer ****ˢ" at bounding box center [387, 466] width 307 height 49
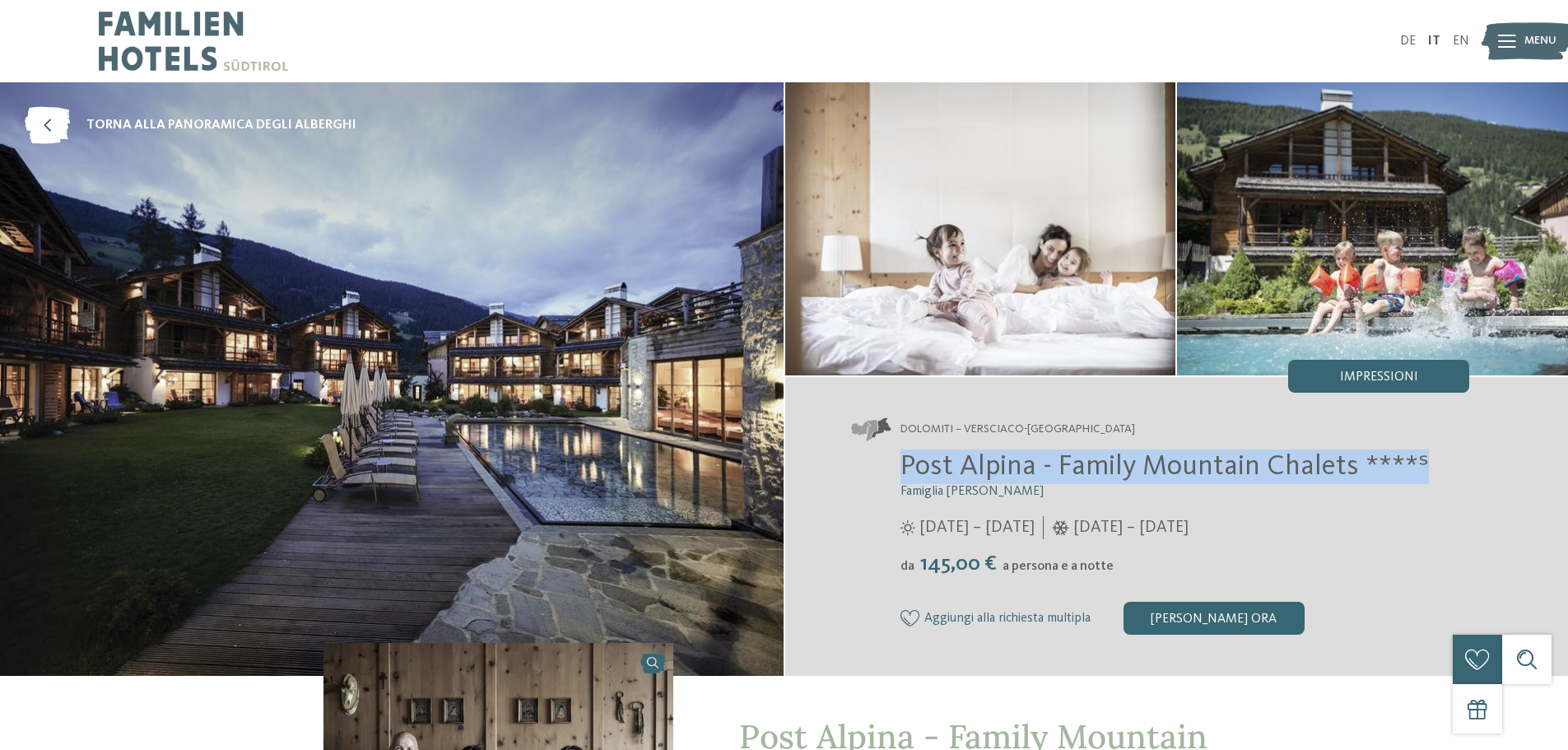
drag, startPoint x: 899, startPoint y: 464, endPoint x: 1448, endPoint y: 453, distance: 549.1
click at [1448, 453] on div "Post Alpina - Family Mountain Chalets ****ˢ Famiglia [PERSON_NAME] [DATE] – [DA…" at bounding box center [1161, 543] width 619 height 186
copy span "Post Alpina - Family Mountain Chalets ****ˢ"
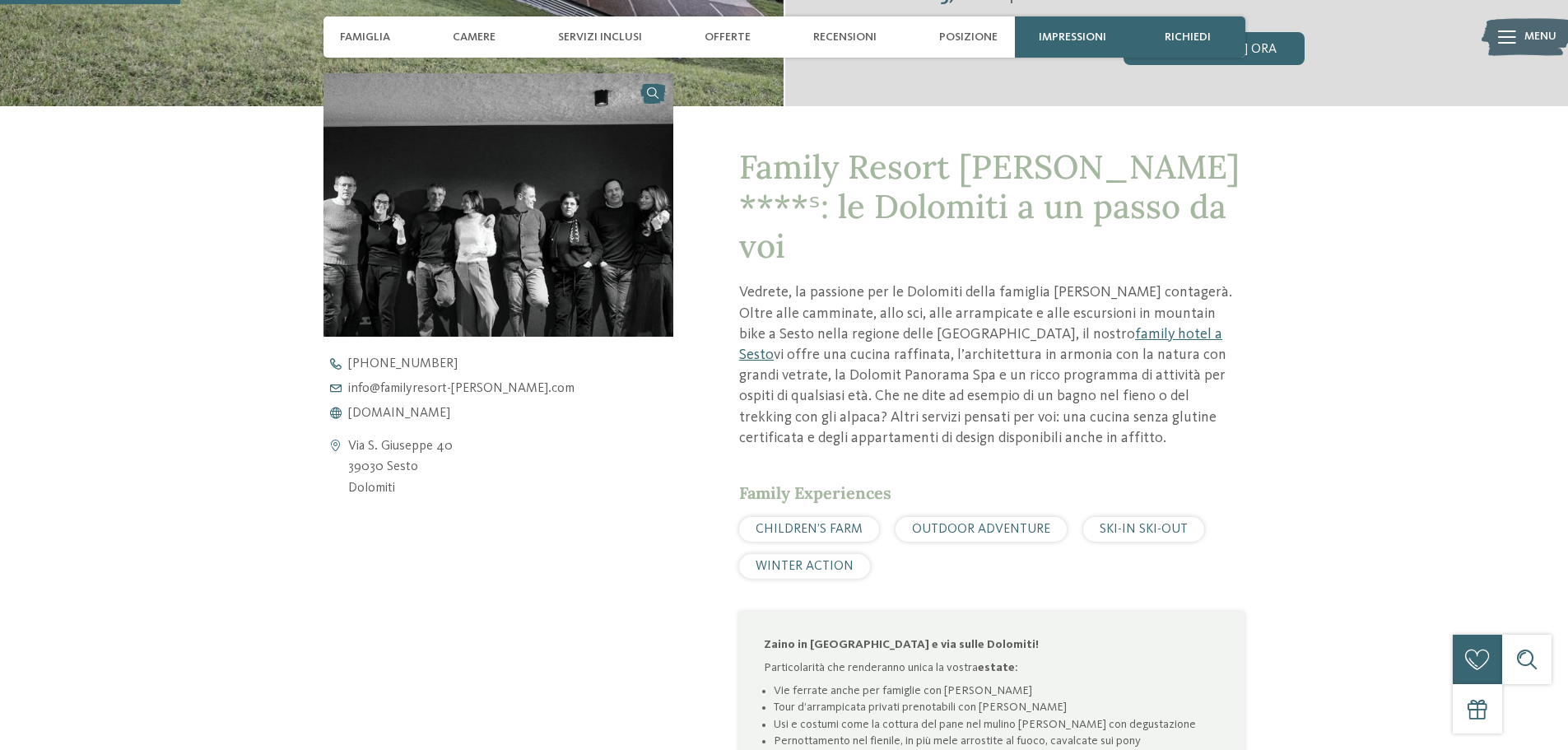
scroll to position [577, 0]
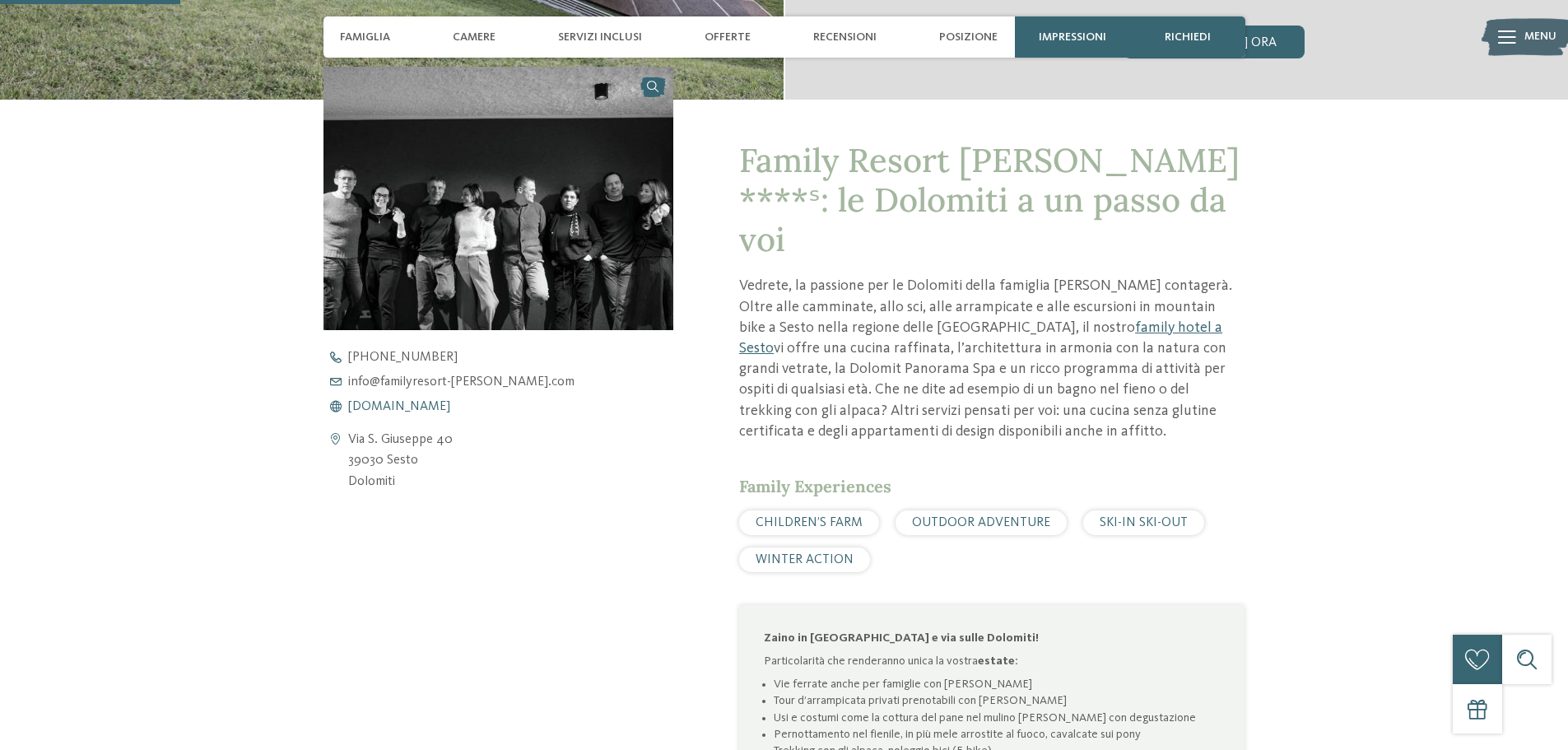
click at [433, 410] on span "www.familyresort-rainer.com" at bounding box center [400, 407] width 102 height 13
